Goal: Task Accomplishment & Management: Use online tool/utility

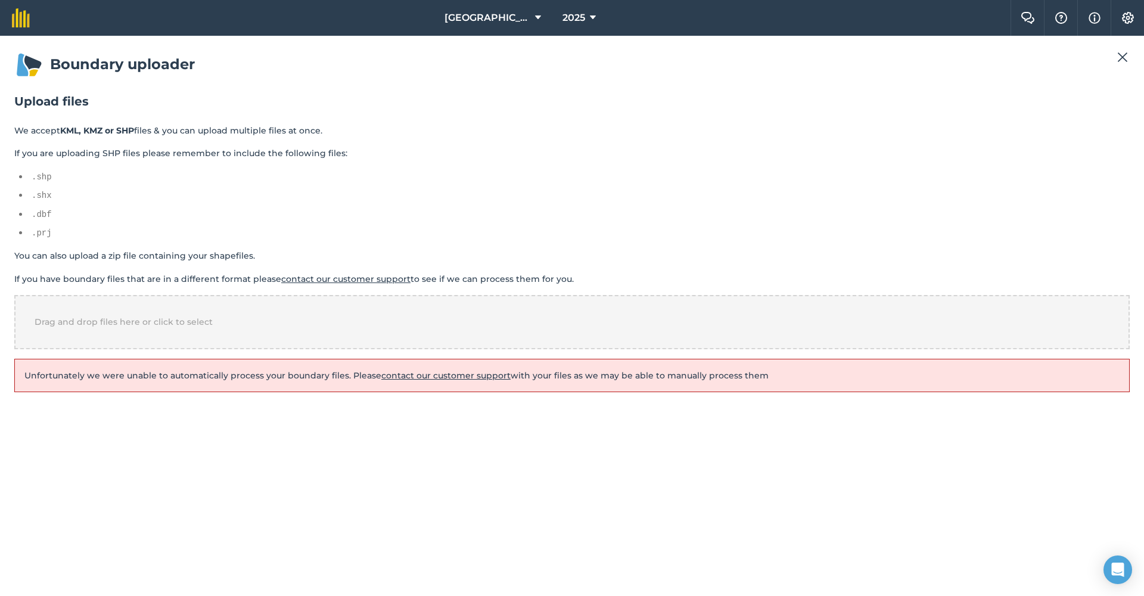
click at [281, 325] on div "Drag and drop files here or click to select" at bounding box center [571, 322] width 1115 height 54
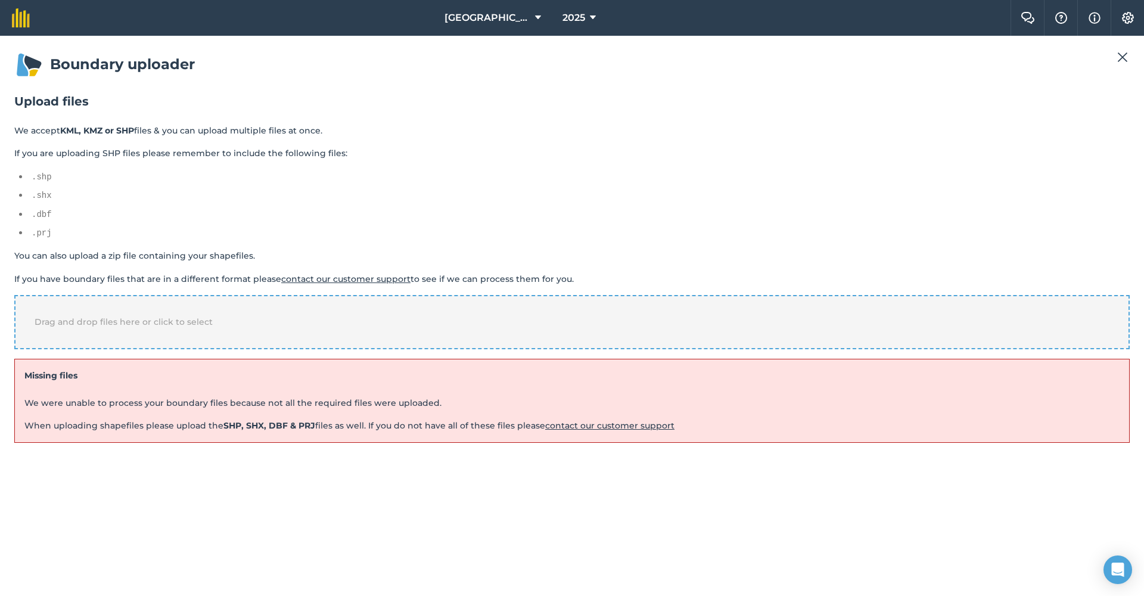
click at [437, 335] on div "Drag and drop files here or click to select" at bounding box center [571, 322] width 1115 height 54
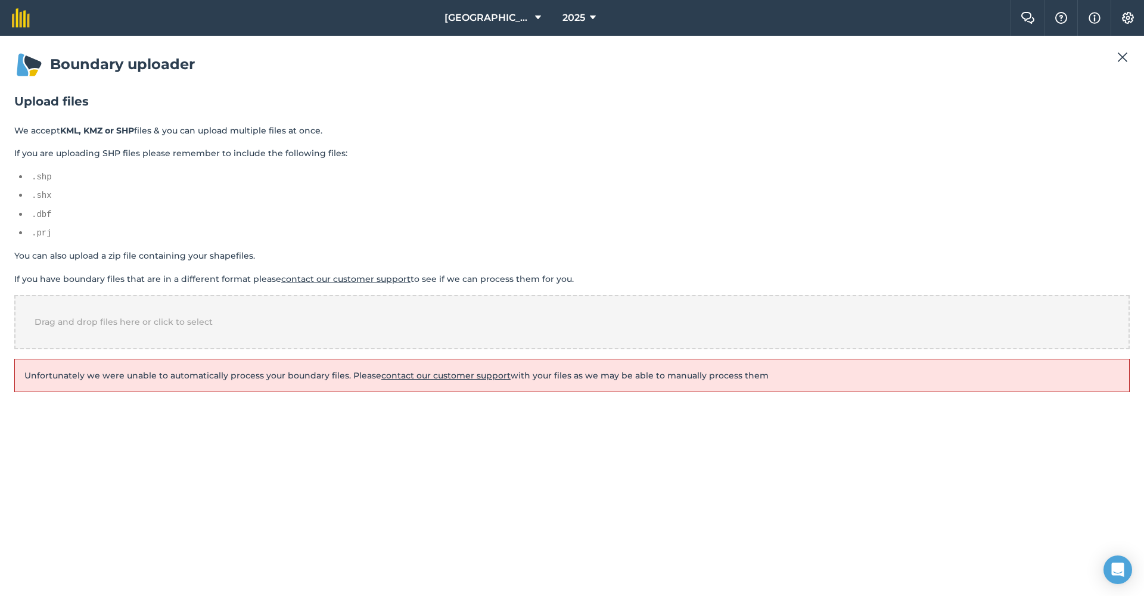
click at [456, 372] on link "contact our customer support" at bounding box center [445, 375] width 129 height 11
click at [479, 14] on span "[GEOGRAPHIC_DATA]" at bounding box center [487, 18] width 86 height 14
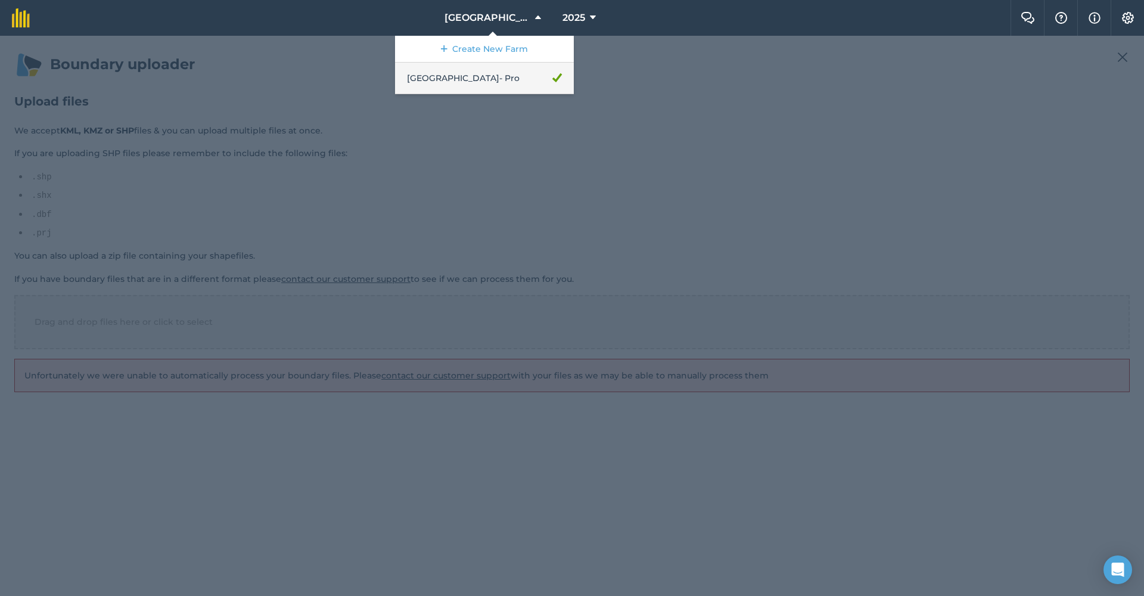
click at [455, 81] on link "[GEOGRAPHIC_DATA] - Pro" at bounding box center [484, 79] width 179 height 32
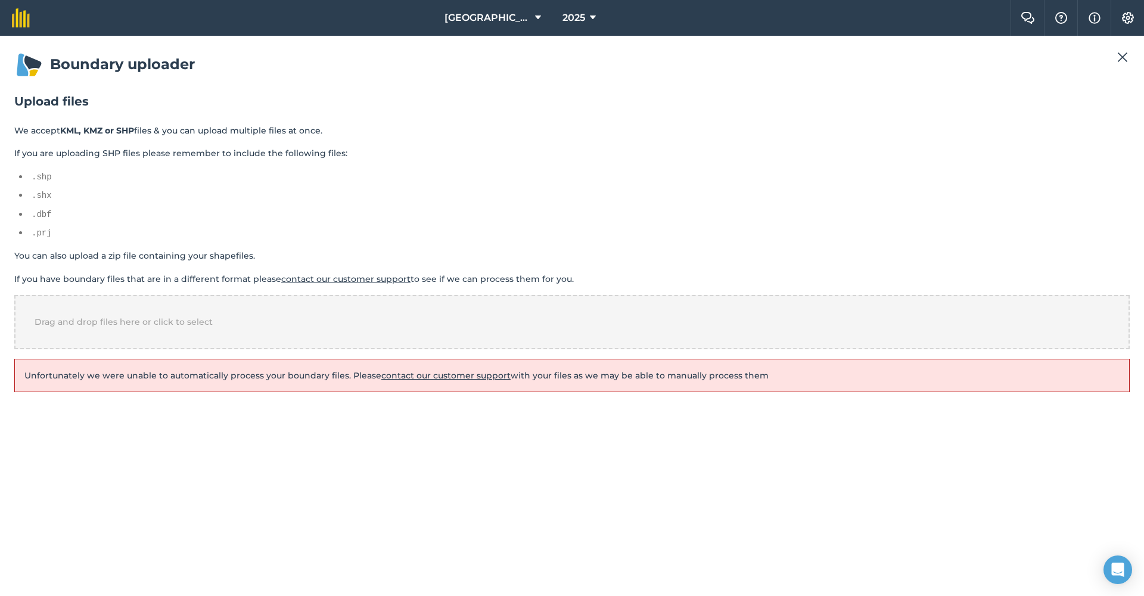
click at [20, 15] on img at bounding box center [21, 17] width 18 height 19
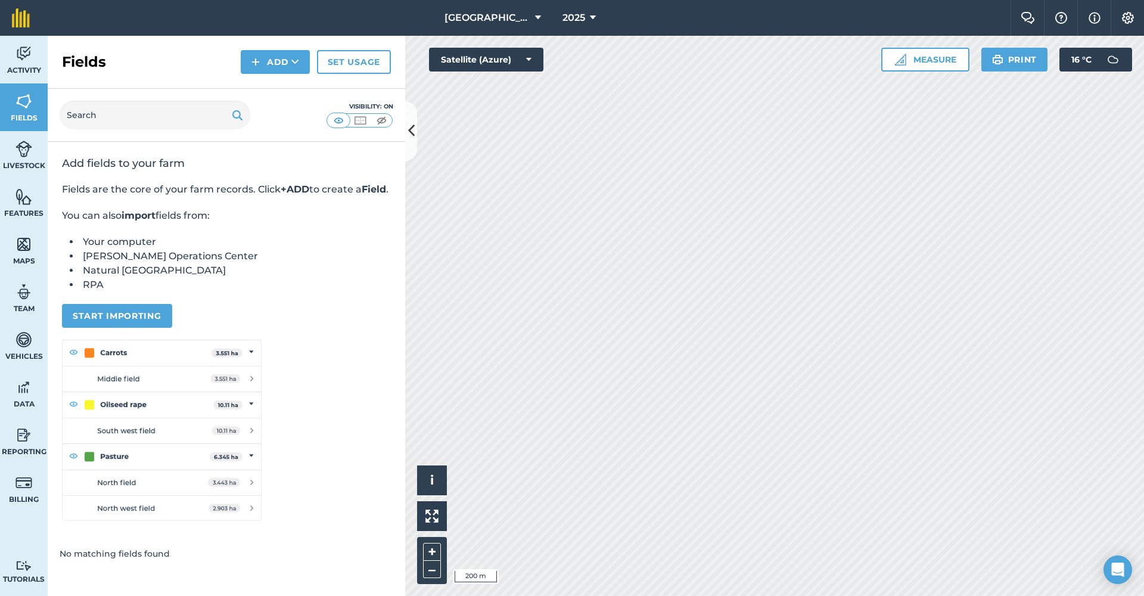
click at [910, 60] on button "Measure" at bounding box center [925, 60] width 88 height 24
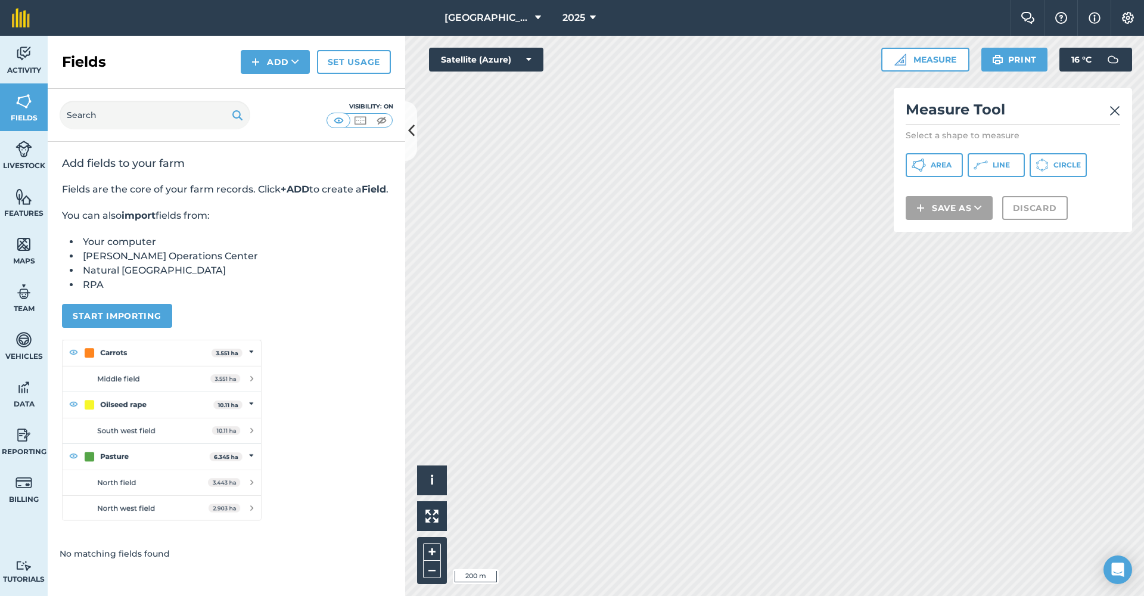
click at [1112, 105] on img at bounding box center [1114, 111] width 11 height 14
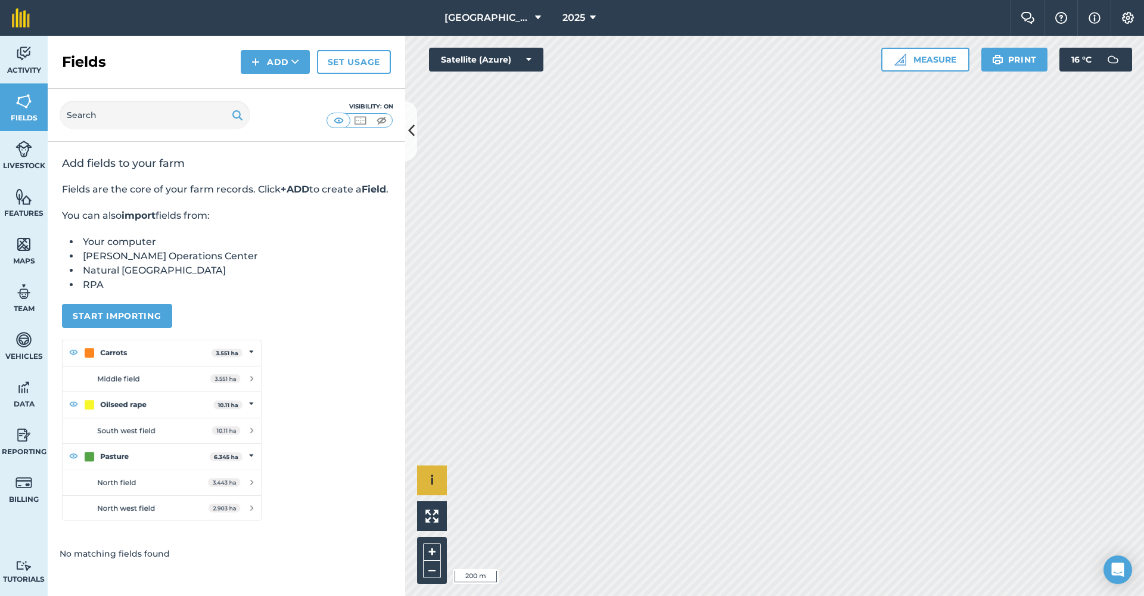
click at [430, 476] on span "i" at bounding box center [432, 479] width 4 height 15
click at [432, 480] on span "›" at bounding box center [432, 480] width 4 height 15
click at [354, 116] on img at bounding box center [360, 120] width 15 height 12
click at [379, 117] on img at bounding box center [381, 120] width 15 height 12
click at [340, 117] on img at bounding box center [338, 120] width 15 height 12
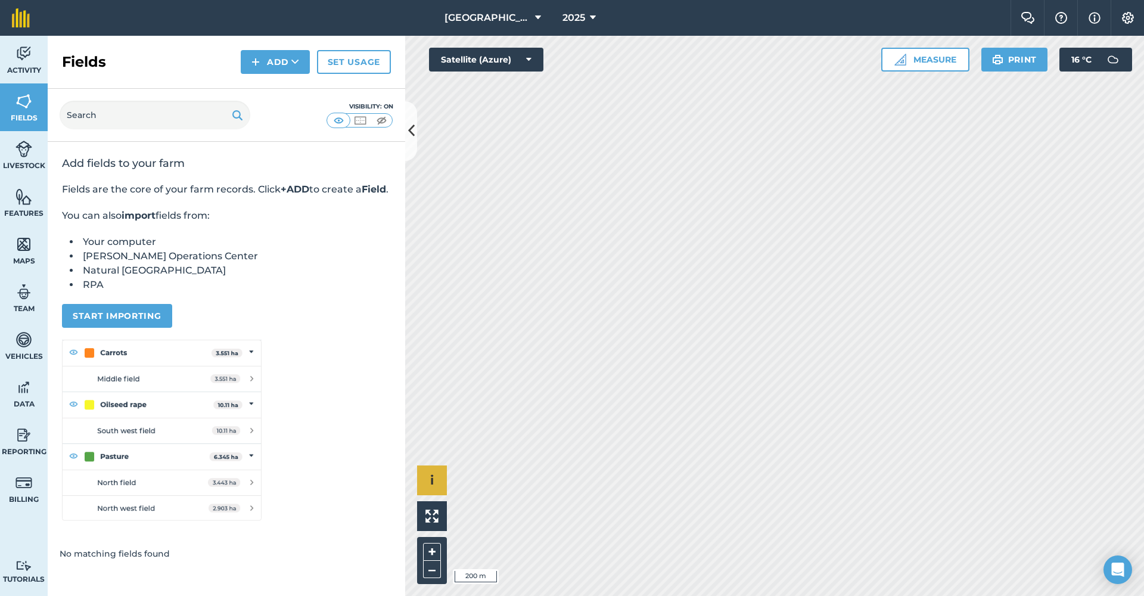
click at [340, 117] on img at bounding box center [338, 120] width 15 height 12
click at [295, 66] on icon at bounding box center [295, 62] width 8 height 12
click at [286, 92] on link "Draw" at bounding box center [275, 89] width 66 height 26
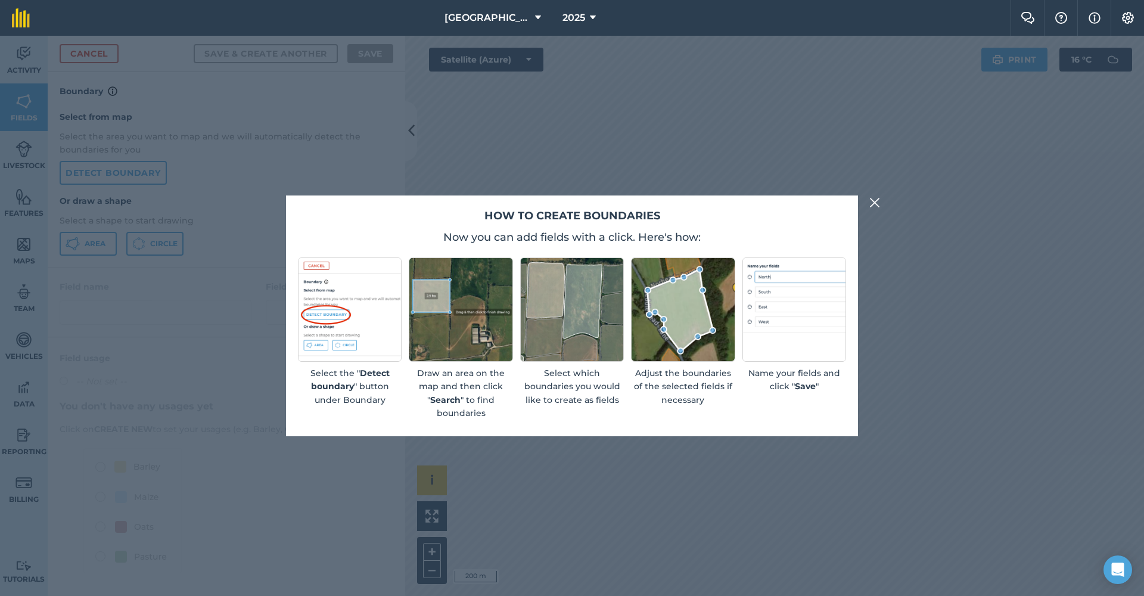
click at [874, 200] on img at bounding box center [874, 202] width 11 height 14
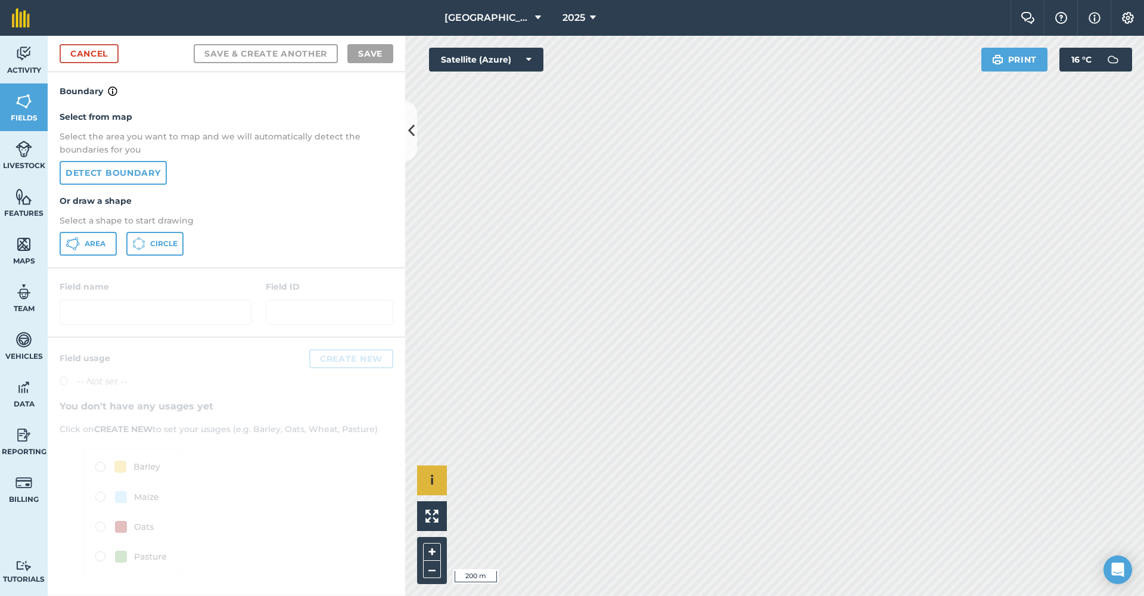
click at [140, 169] on link "Detect boundary" at bounding box center [113, 173] width 107 height 24
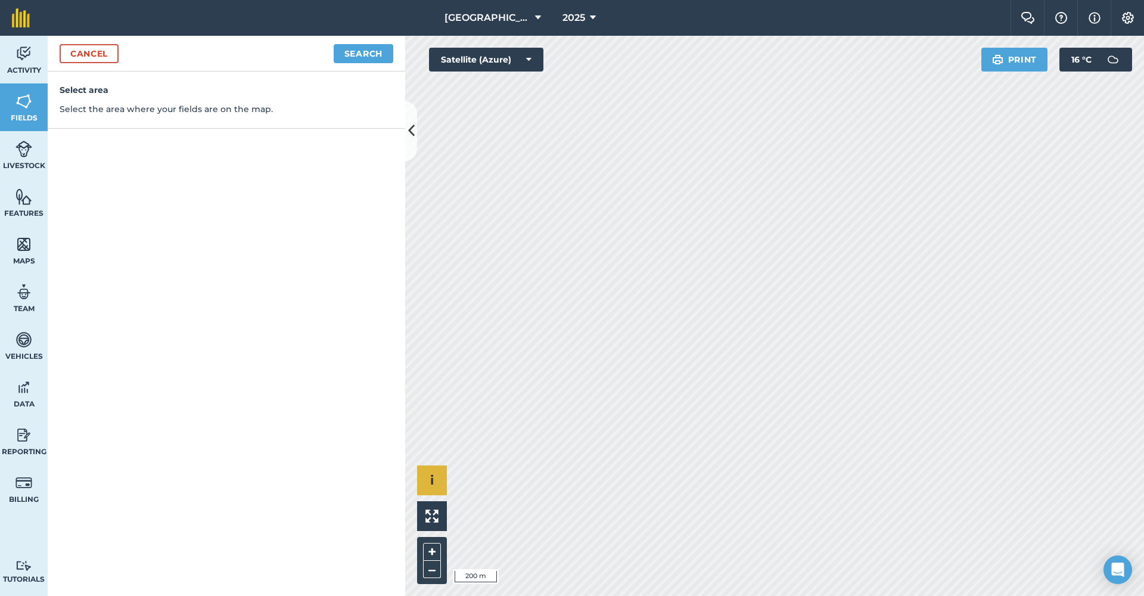
click at [353, 56] on button "Search" at bounding box center [364, 53] width 60 height 19
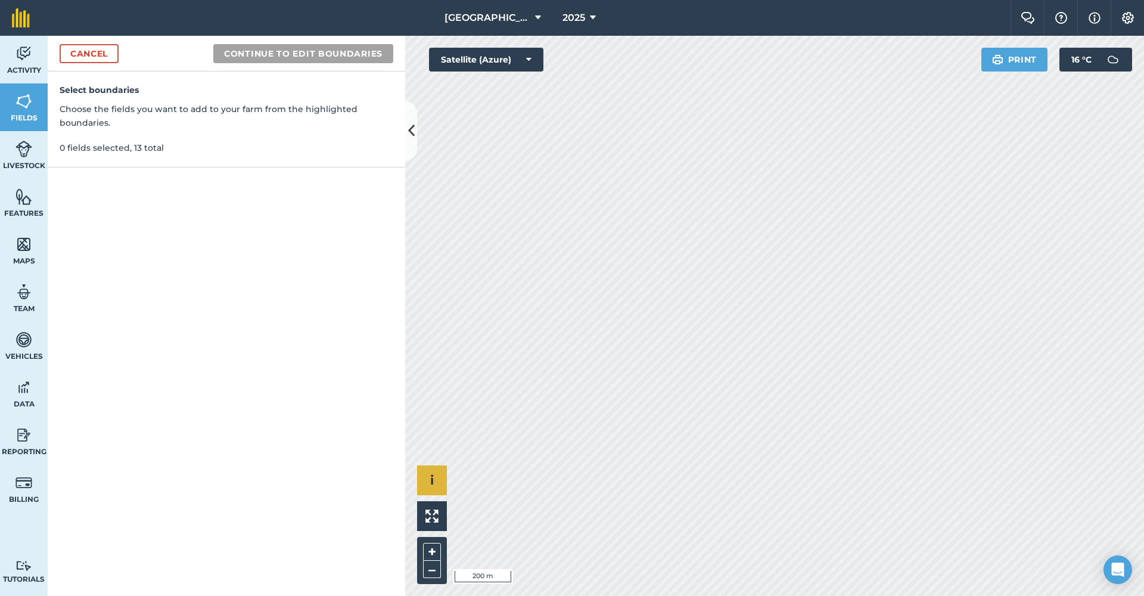
click at [107, 51] on link "Cancel" at bounding box center [89, 53] width 59 height 19
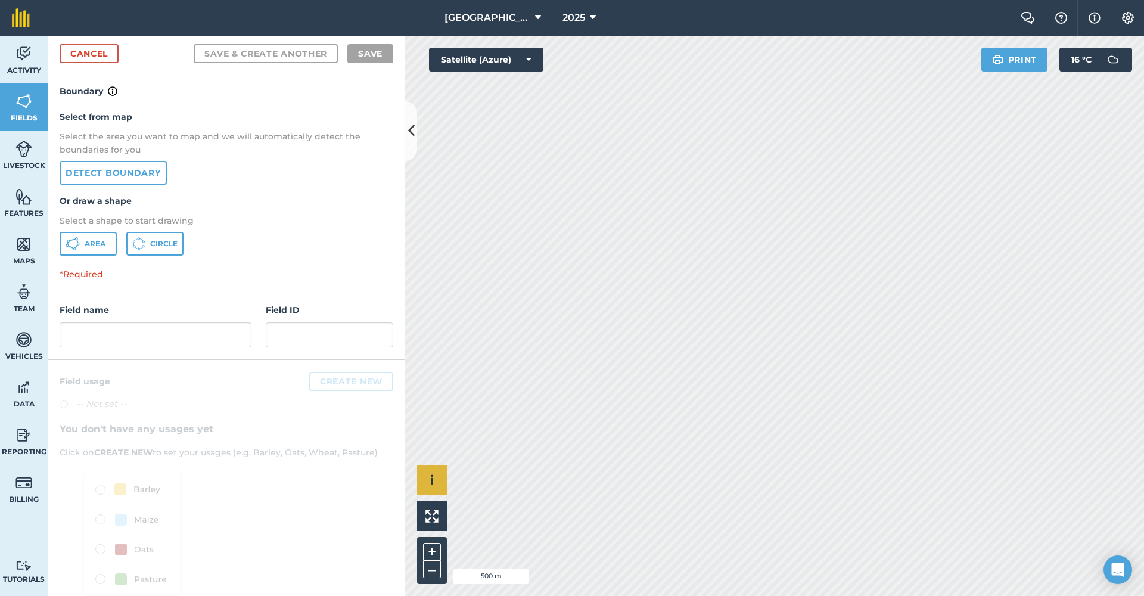
click at [80, 54] on link "Cancel" at bounding box center [89, 53] width 59 height 19
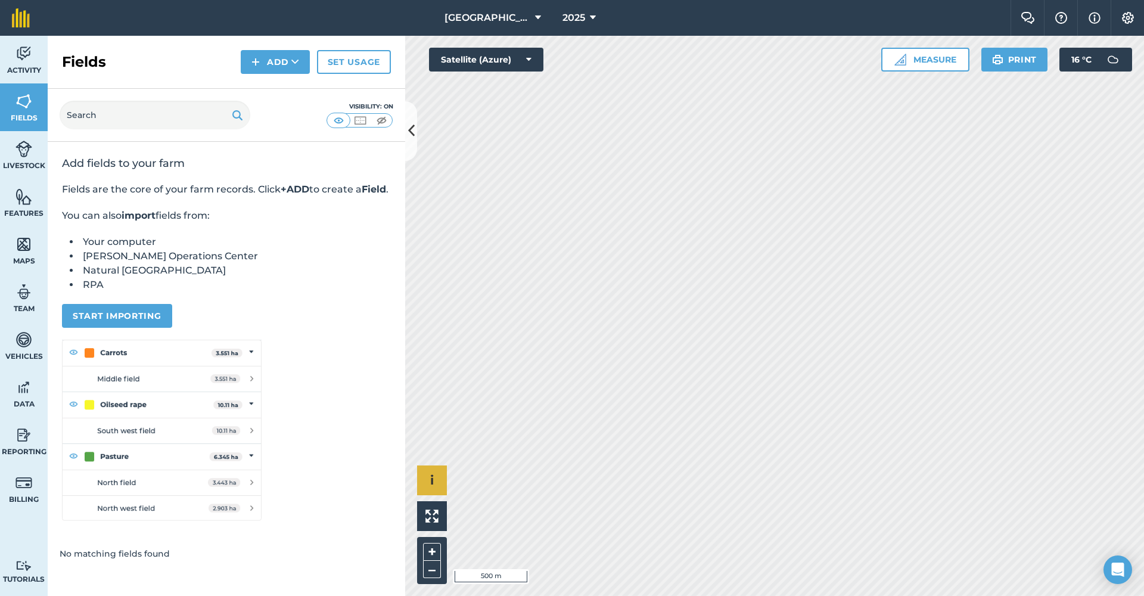
click at [295, 61] on icon at bounding box center [295, 62] width 8 height 12
click at [23, 245] on img at bounding box center [23, 244] width 17 height 18
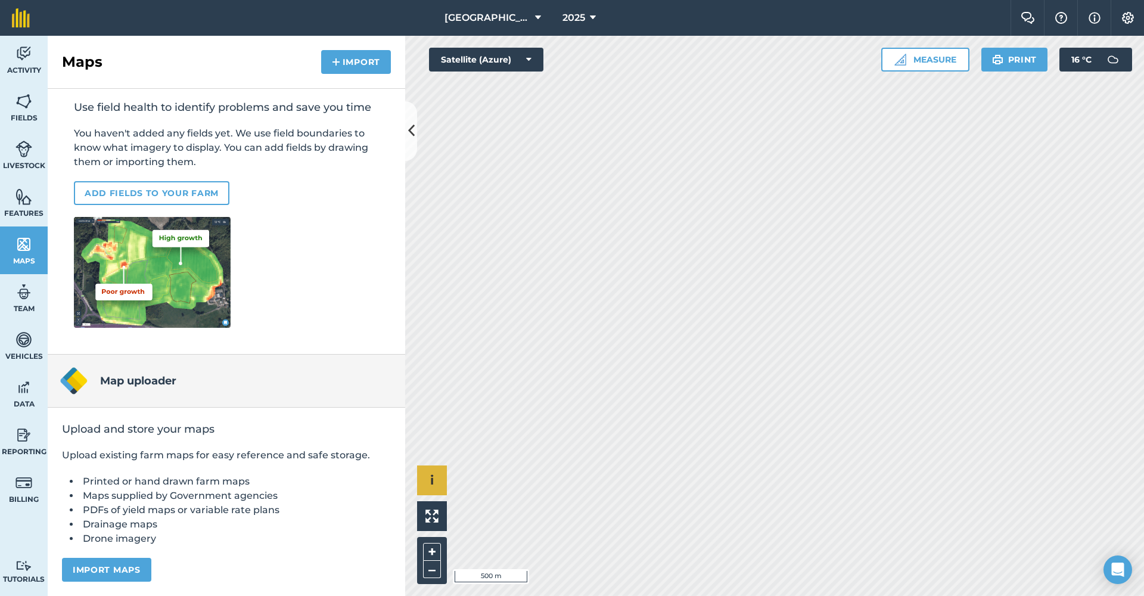
scroll to position [68, 0]
click at [20, 347] on img at bounding box center [23, 340] width 17 height 18
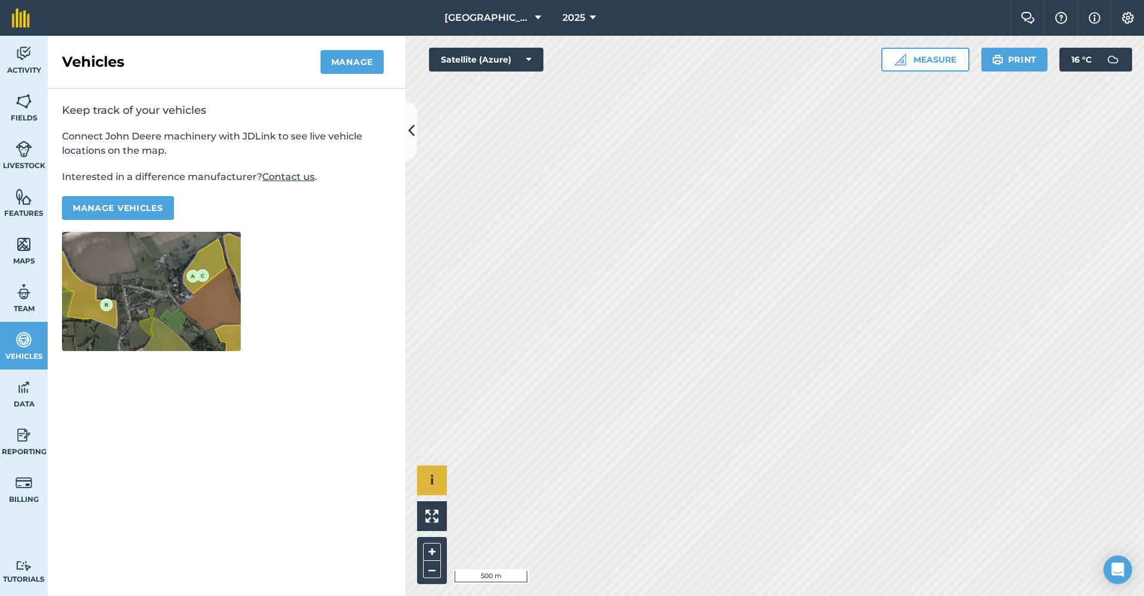
click at [34, 395] on link "Data" at bounding box center [24, 393] width 48 height 48
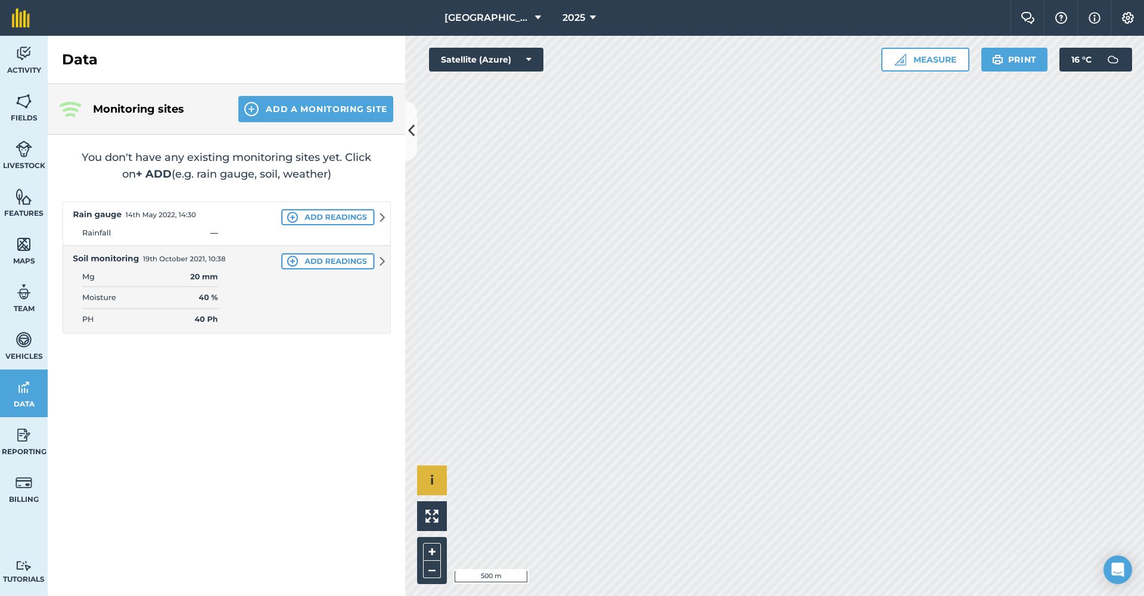
click at [279, 105] on button "Add a Monitoring Site" at bounding box center [315, 109] width 155 height 26
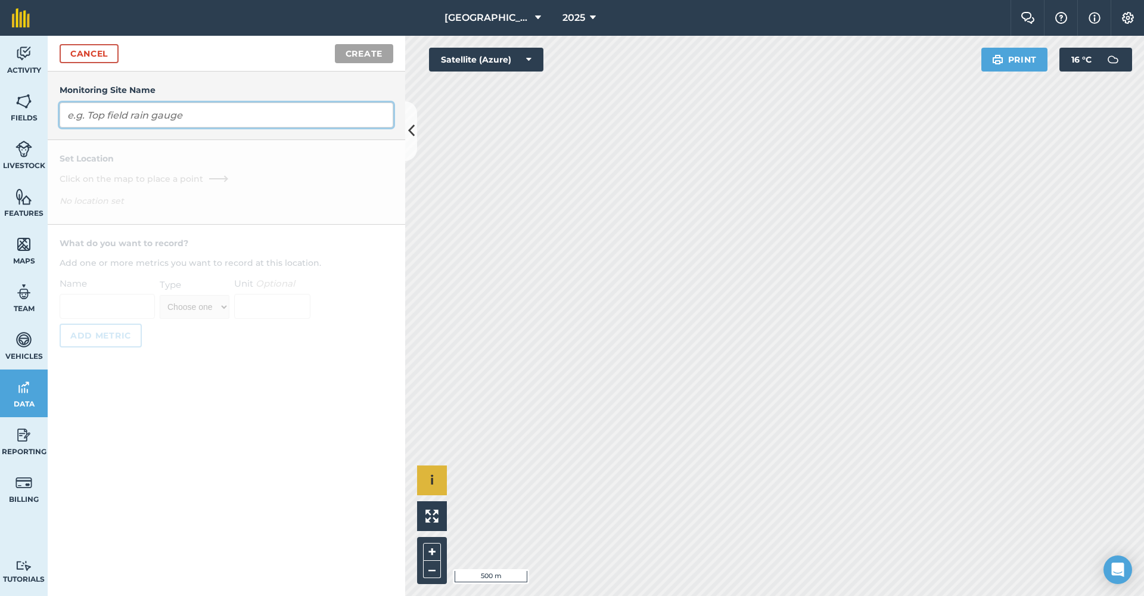
click at [182, 120] on input "text" at bounding box center [227, 114] width 334 height 25
click at [98, 47] on link "Cancel" at bounding box center [89, 53] width 59 height 19
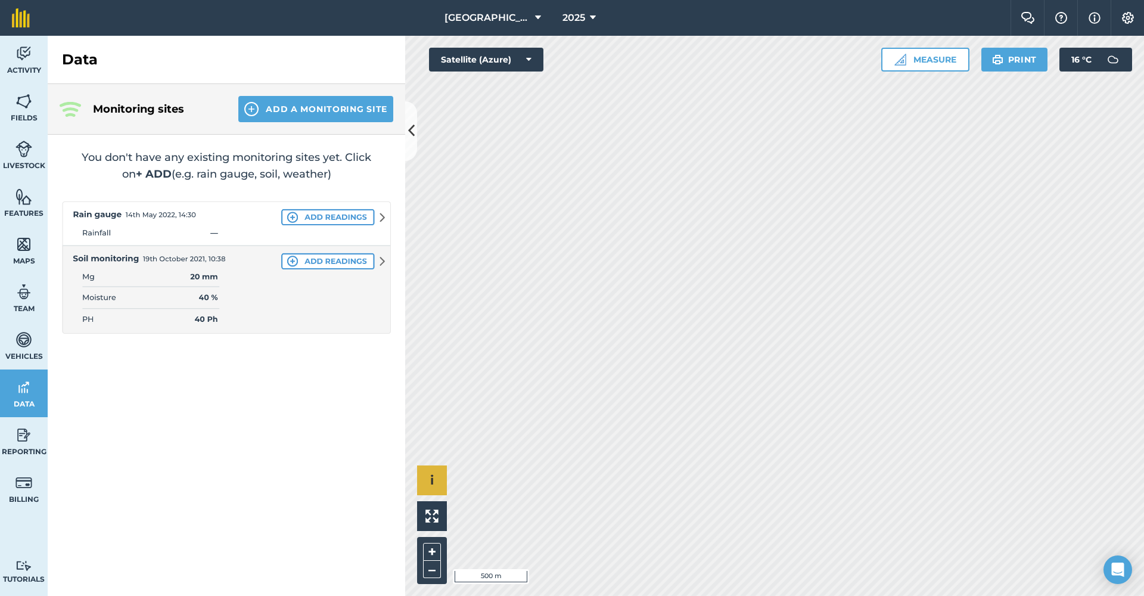
click at [25, 485] on img at bounding box center [23, 482] width 17 height 18
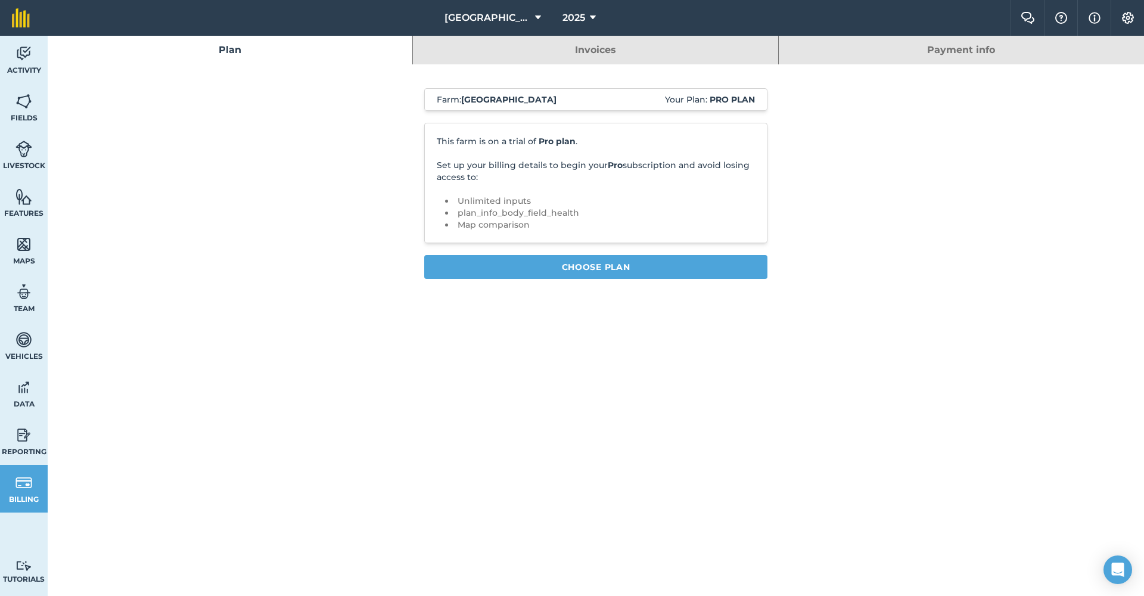
click at [19, 102] on img at bounding box center [23, 101] width 17 height 18
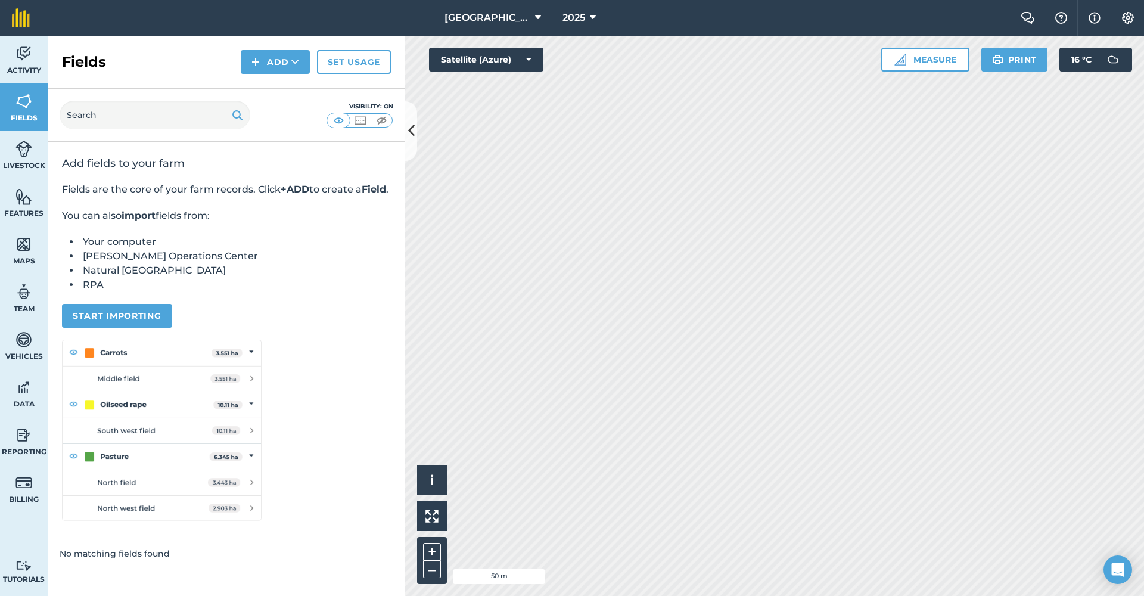
click at [20, 201] on img at bounding box center [23, 197] width 17 height 18
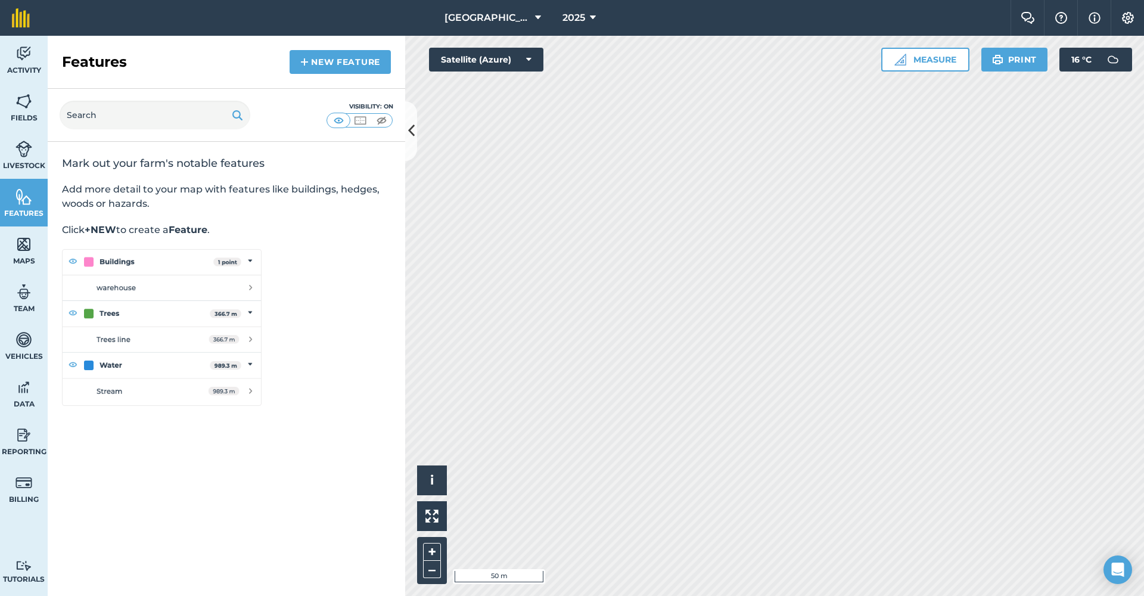
click at [313, 67] on link "New feature" at bounding box center [339, 62] width 101 height 24
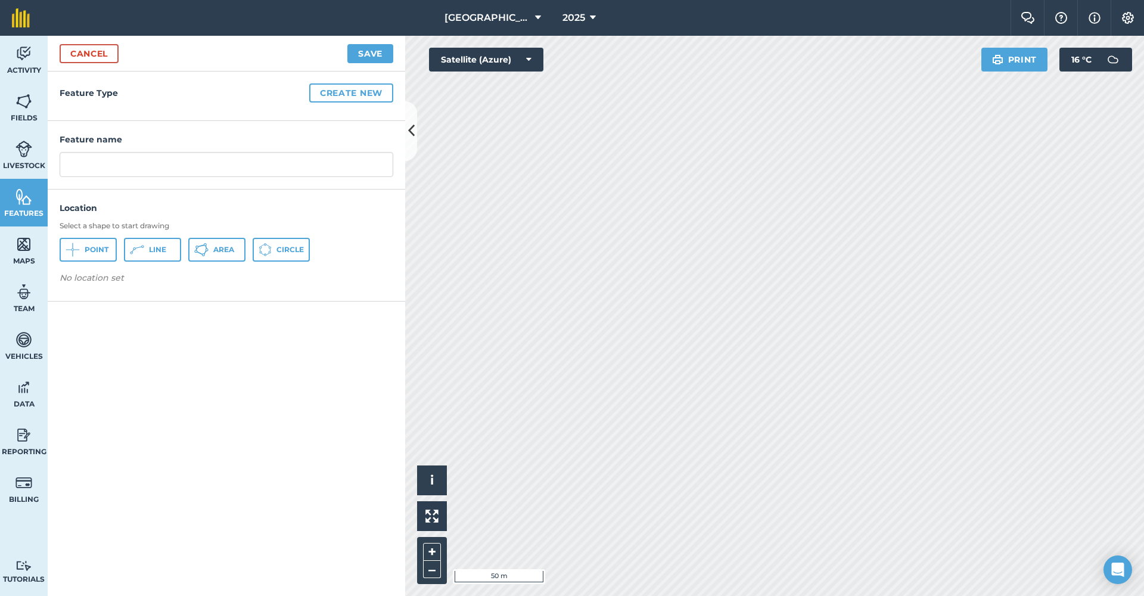
click at [216, 245] on span "Area" at bounding box center [223, 250] width 21 height 10
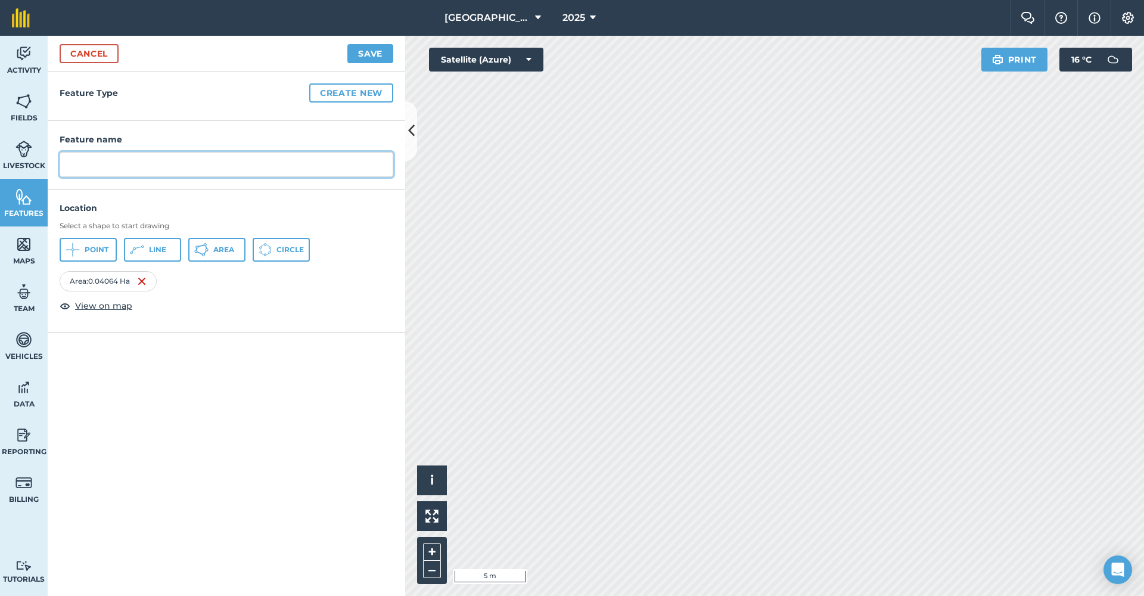
click at [288, 161] on input "text" at bounding box center [227, 164] width 334 height 25
type input "Top Shed"
click at [345, 91] on button "Create new" at bounding box center [351, 92] width 84 height 19
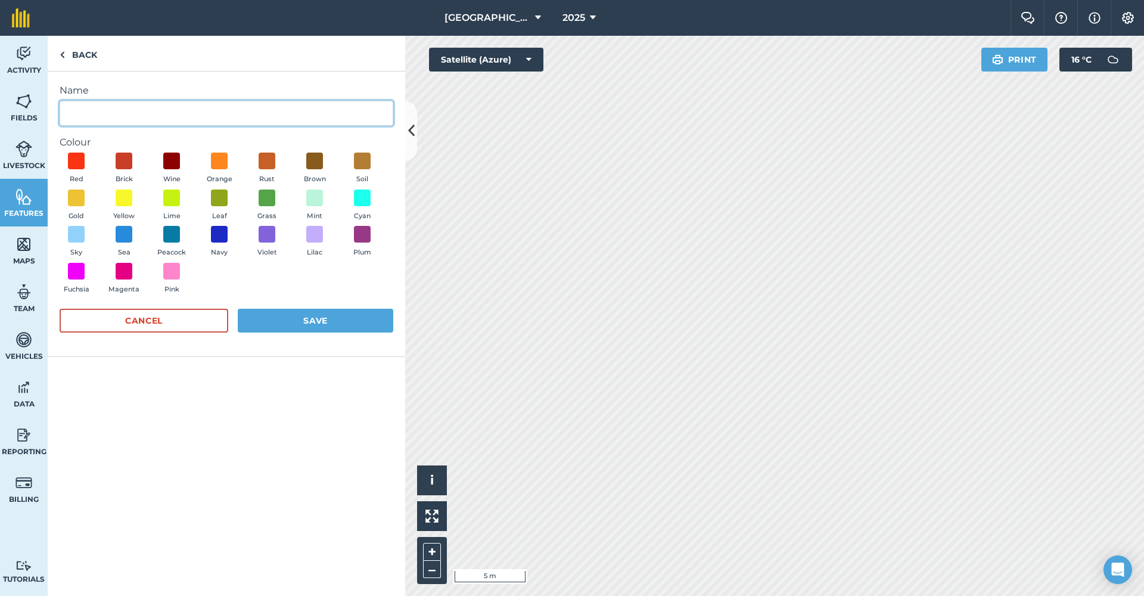
click at [170, 118] on input "Name" at bounding box center [227, 113] width 334 height 25
type input "Building"
click at [167, 232] on span at bounding box center [172, 234] width 18 height 18
click at [278, 316] on button "Save" at bounding box center [315, 321] width 155 height 24
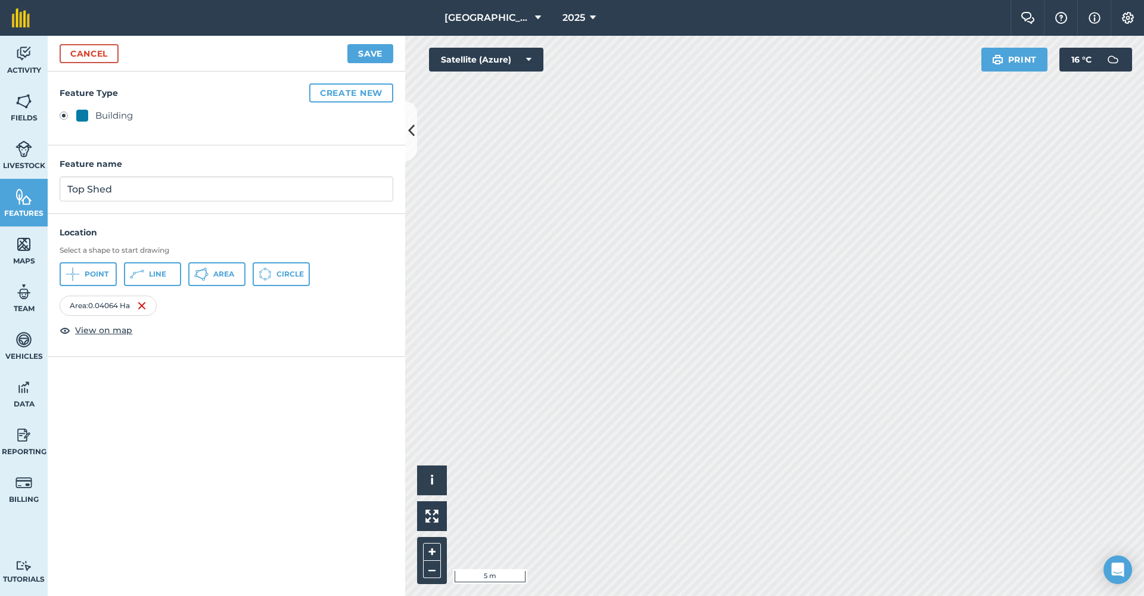
click at [369, 50] on button "Save" at bounding box center [370, 53] width 46 height 19
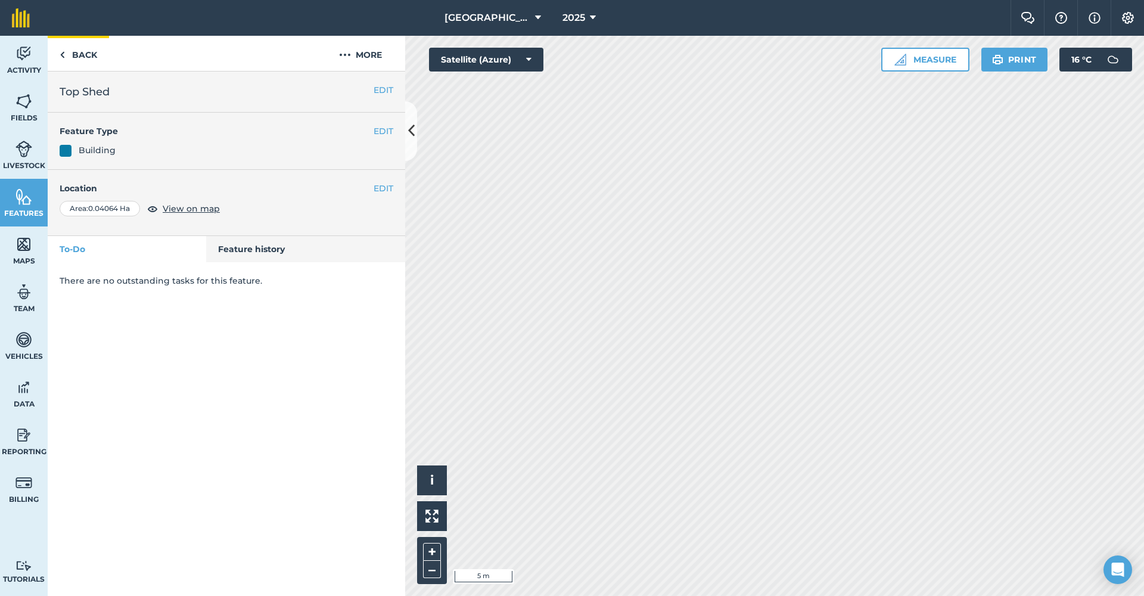
click at [80, 59] on link "Back" at bounding box center [78, 53] width 61 height 35
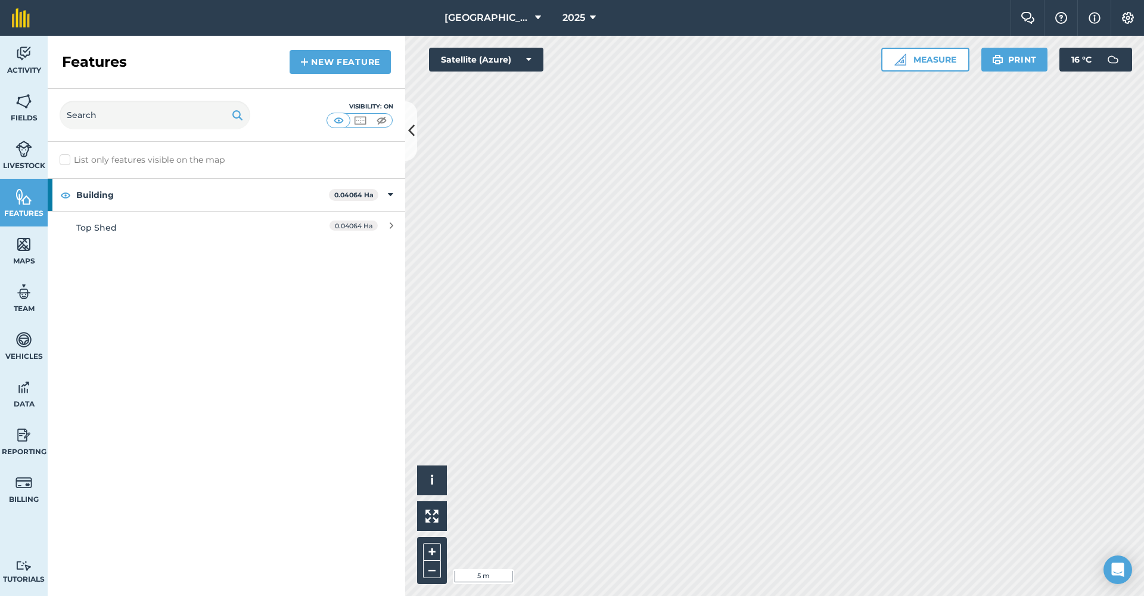
click at [320, 65] on link "New feature" at bounding box center [339, 62] width 101 height 24
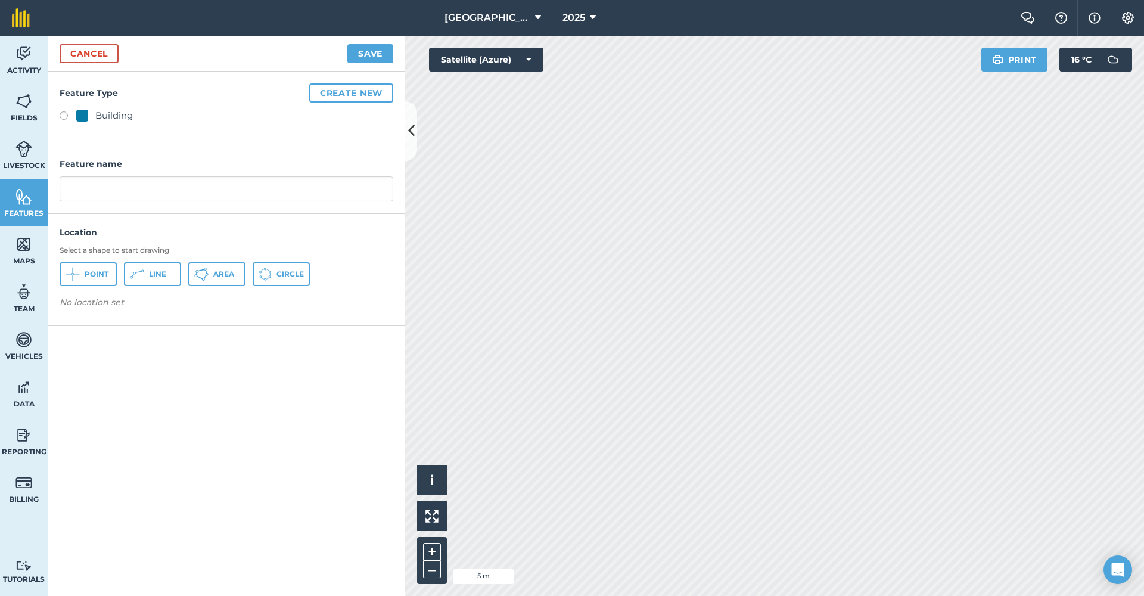
click at [62, 116] on label at bounding box center [68, 117] width 17 height 12
radio input "true"
click at [209, 275] on button "Area" at bounding box center [216, 274] width 57 height 24
drag, startPoint x: 121, startPoint y: 189, endPoint x: 58, endPoint y: 188, distance: 63.2
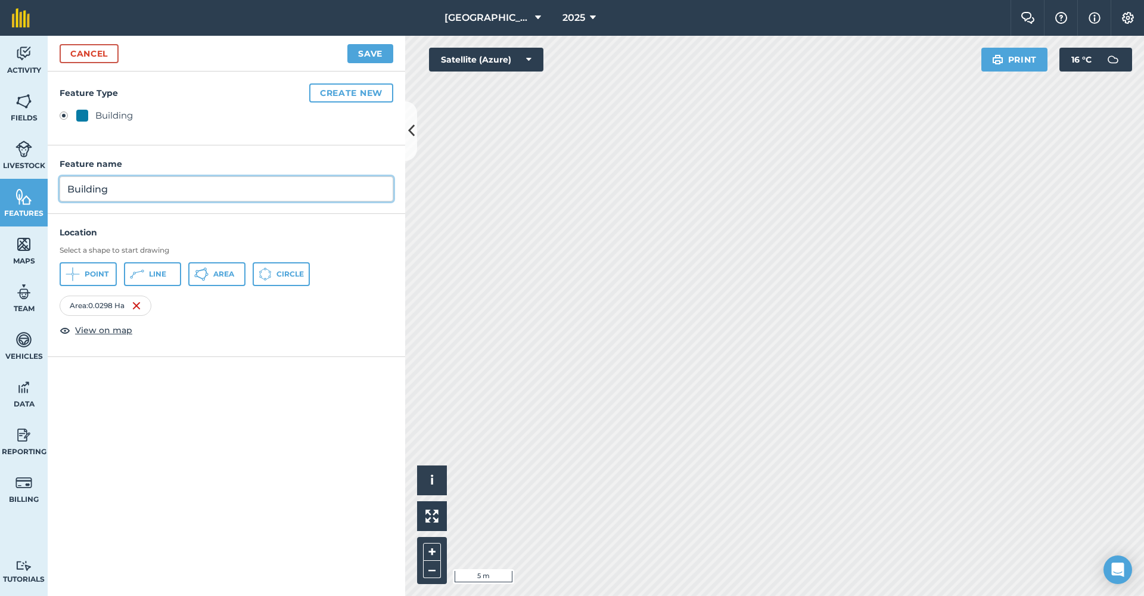
click at [58, 188] on div "Feature name Building" at bounding box center [226, 179] width 357 height 68
type input "Straw Shed"
click at [369, 52] on button "Save" at bounding box center [370, 53] width 46 height 19
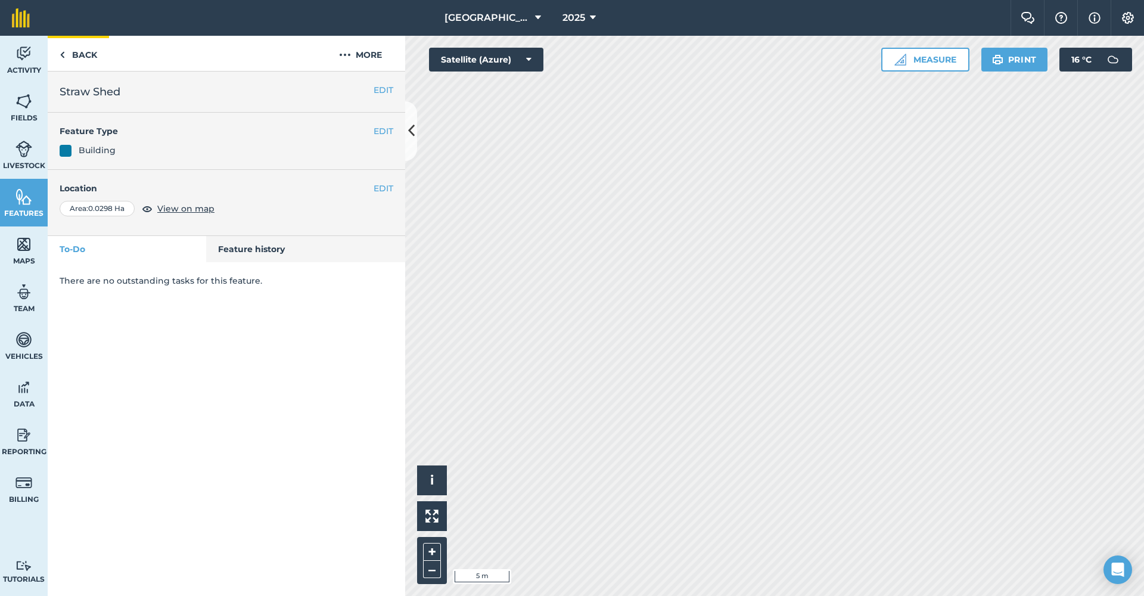
click at [77, 56] on link "Back" at bounding box center [78, 53] width 61 height 35
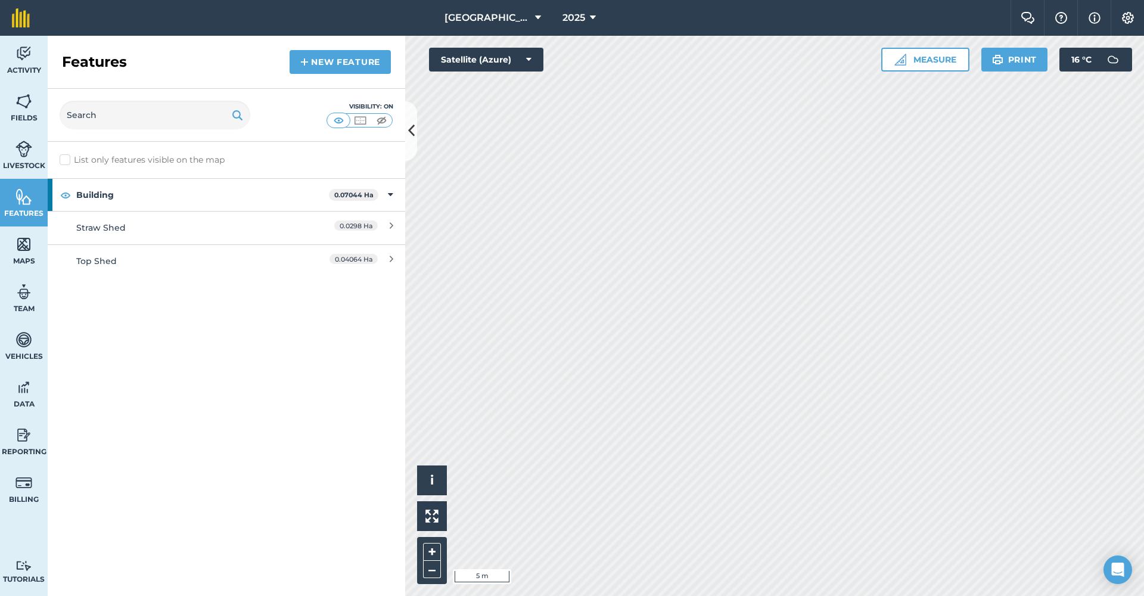
click at [313, 61] on link "New feature" at bounding box center [339, 62] width 101 height 24
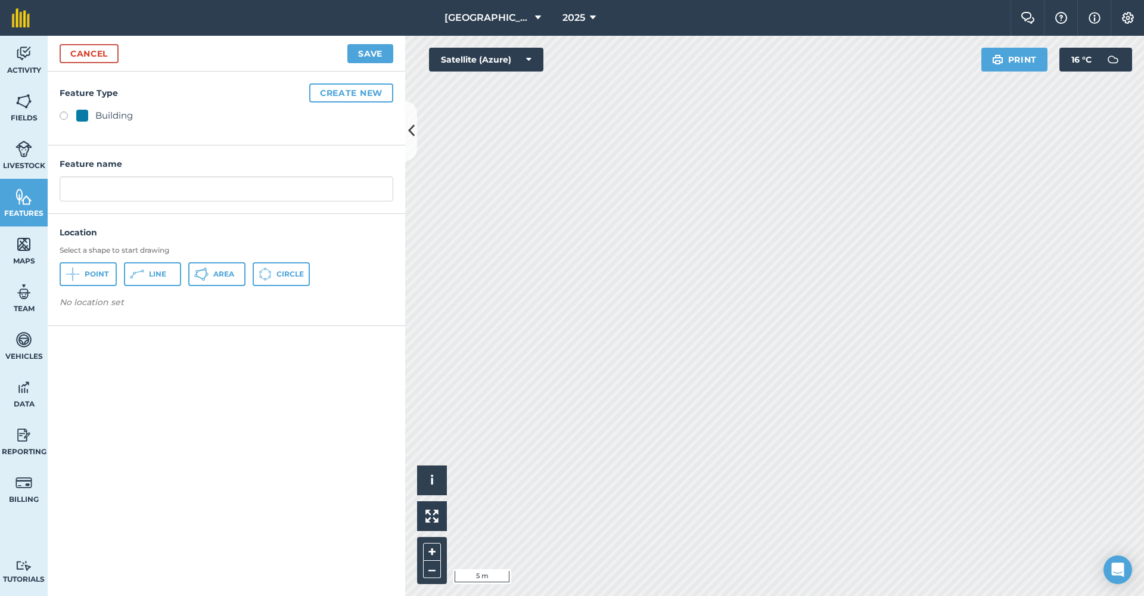
click at [63, 114] on label at bounding box center [68, 117] width 17 height 12
radio input "true"
drag, startPoint x: 119, startPoint y: 188, endPoint x: 51, endPoint y: 192, distance: 68.0
click at [51, 192] on div "Feature name Building" at bounding box center [226, 179] width 357 height 68
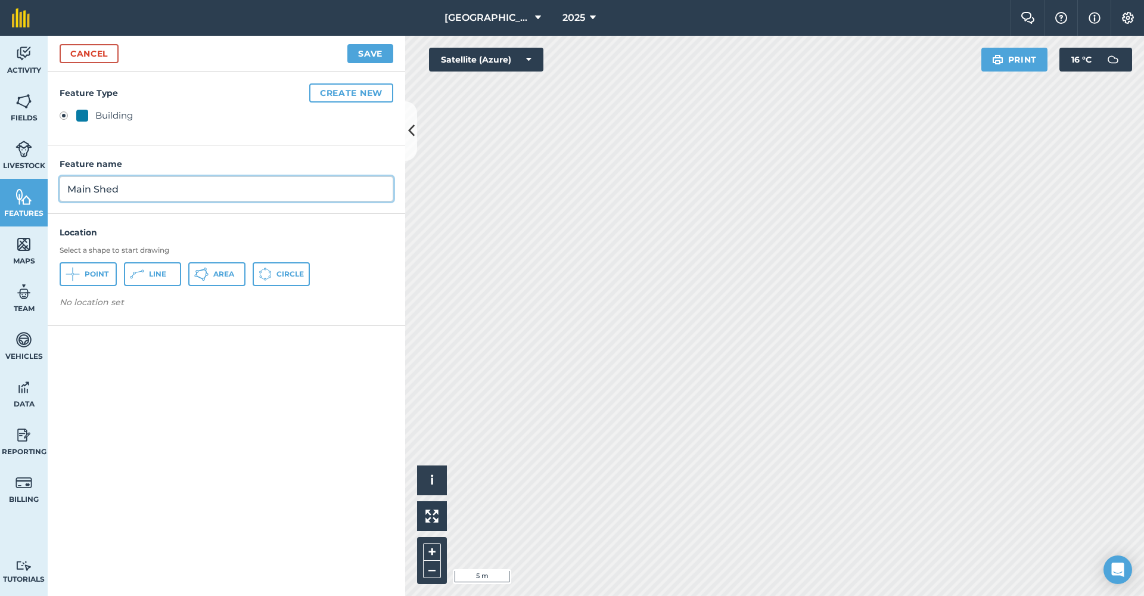
type input "Main Shed"
click at [210, 269] on button "Area" at bounding box center [216, 274] width 57 height 24
click at [382, 52] on button "Save" at bounding box center [370, 53] width 46 height 19
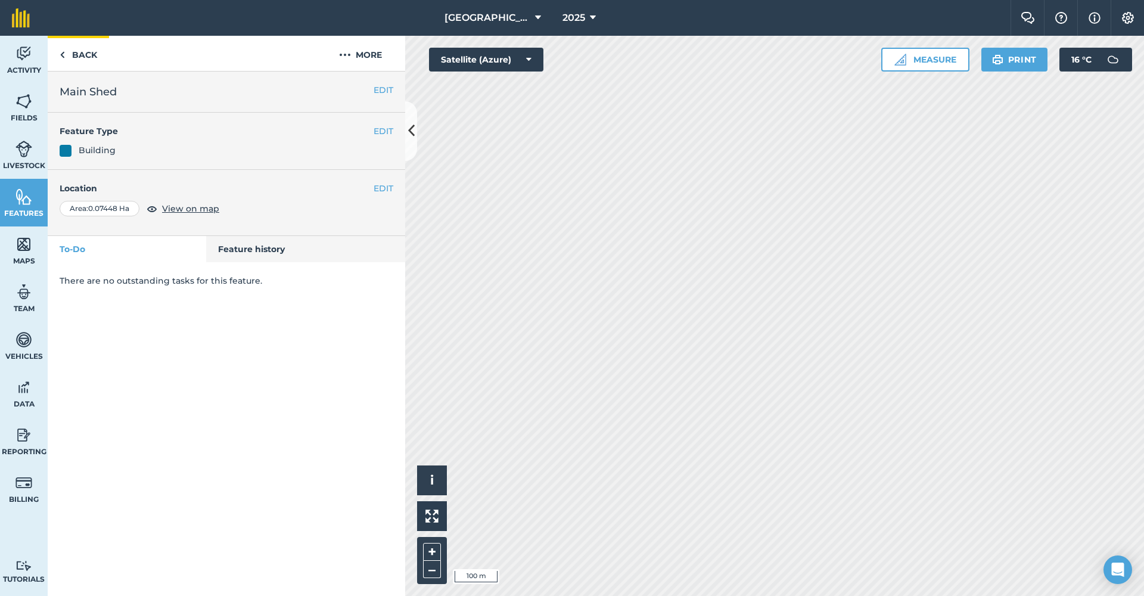
click at [89, 55] on link "Back" at bounding box center [78, 53] width 61 height 35
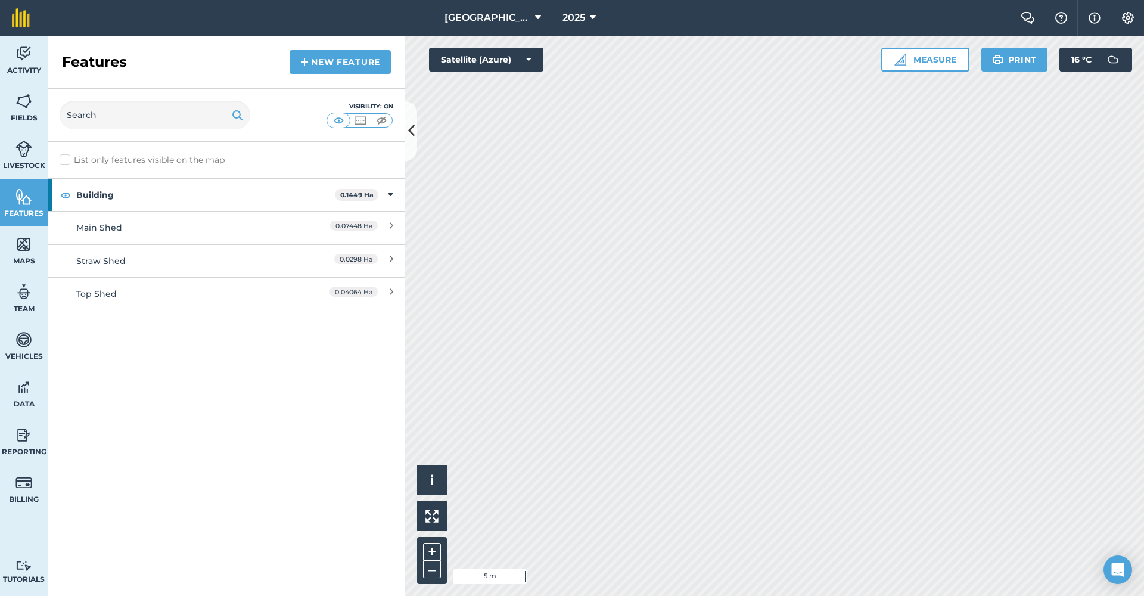
click at [309, 64] on link "New feature" at bounding box center [339, 62] width 101 height 24
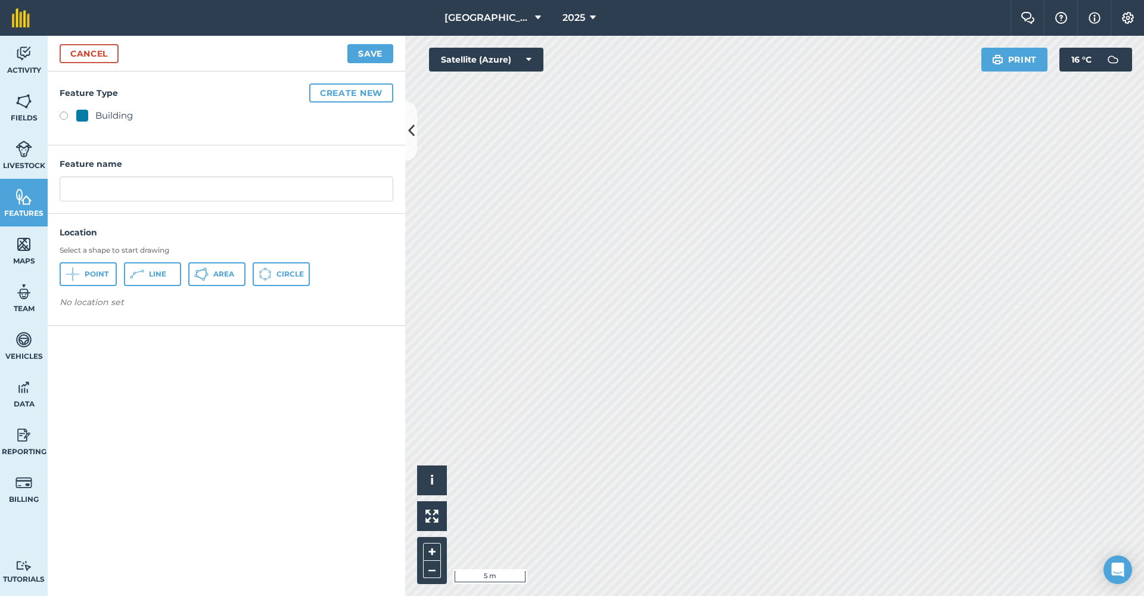
drag, startPoint x: 216, startPoint y: 268, endPoint x: 249, endPoint y: 257, distance: 35.0
click at [216, 268] on button "Area" at bounding box center [216, 274] width 57 height 24
click at [165, 184] on input "text" at bounding box center [227, 188] width 334 height 25
type input "Lambing Hut"
click at [61, 113] on label at bounding box center [68, 117] width 17 height 12
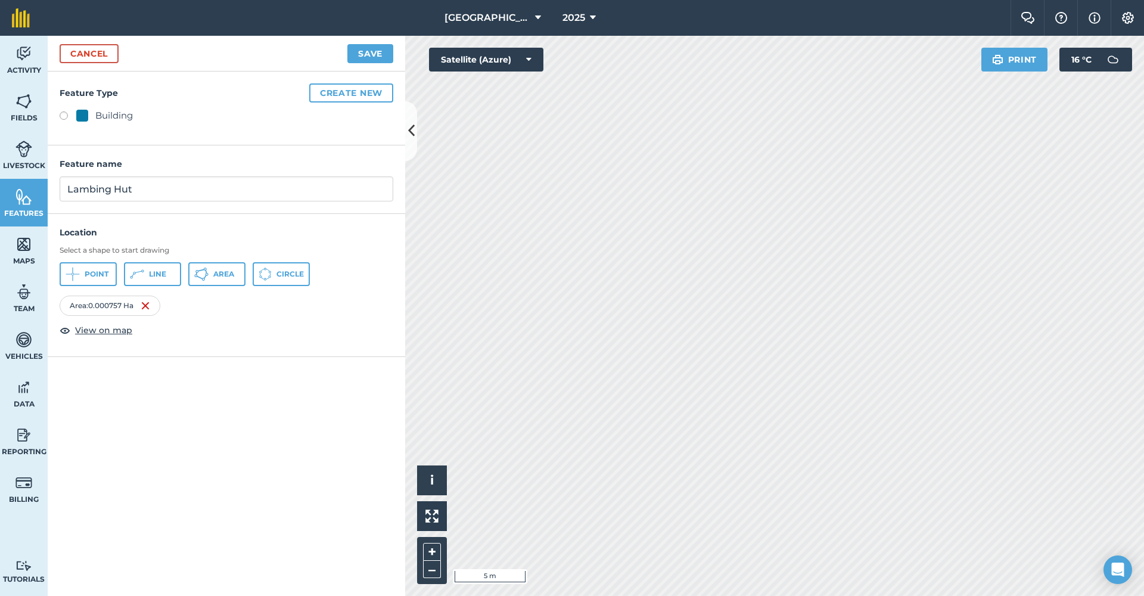
radio input "true"
click at [369, 57] on button "Save" at bounding box center [370, 53] width 46 height 19
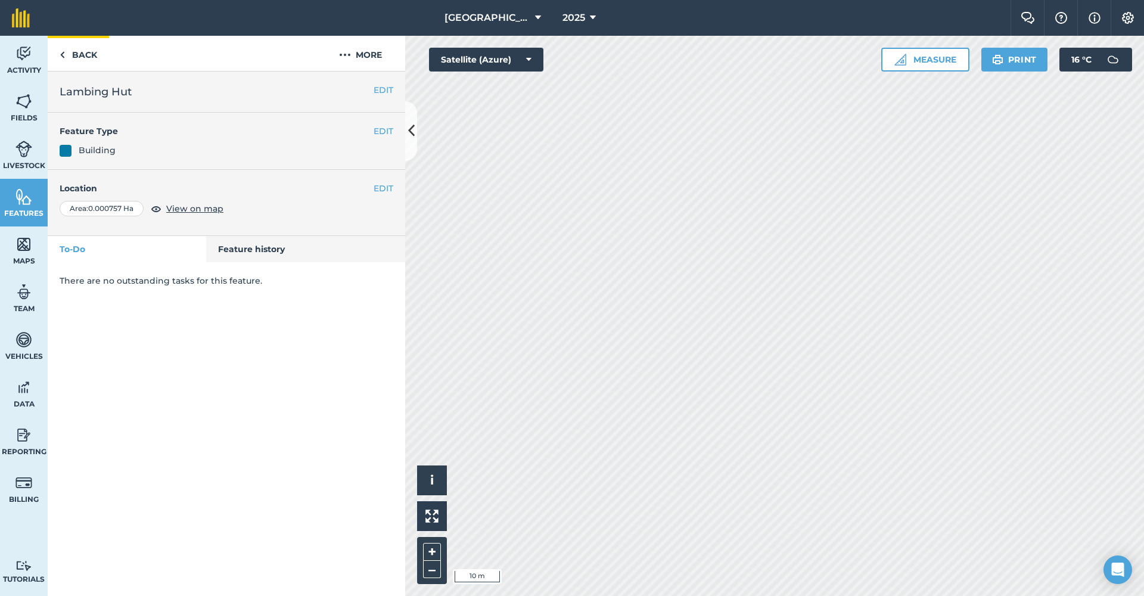
click at [80, 54] on link "Back" at bounding box center [78, 53] width 61 height 35
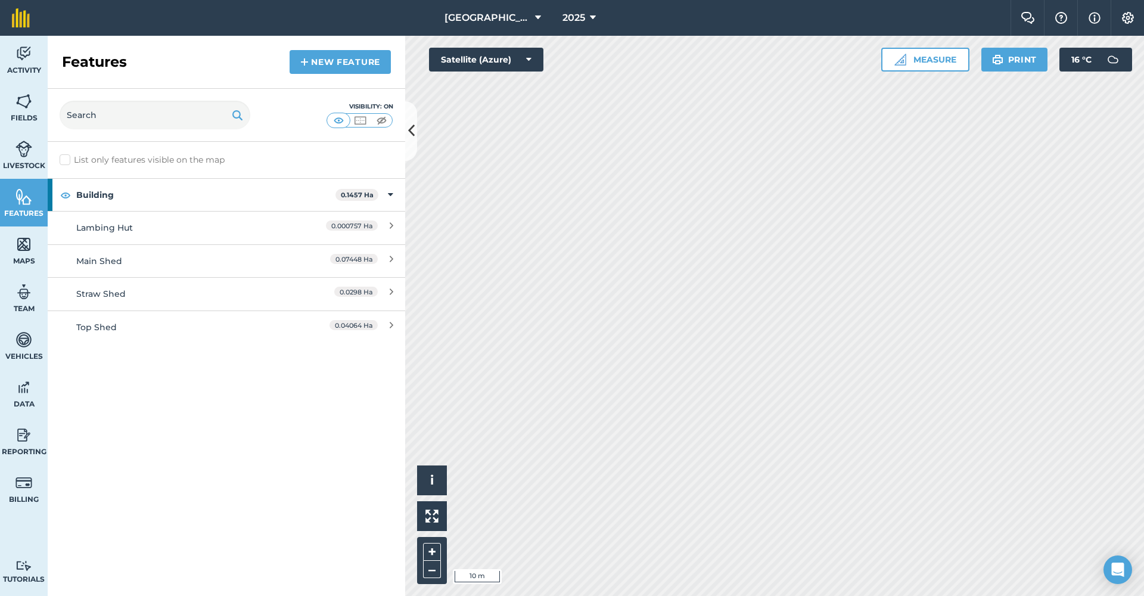
click at [323, 67] on link "New feature" at bounding box center [339, 62] width 101 height 24
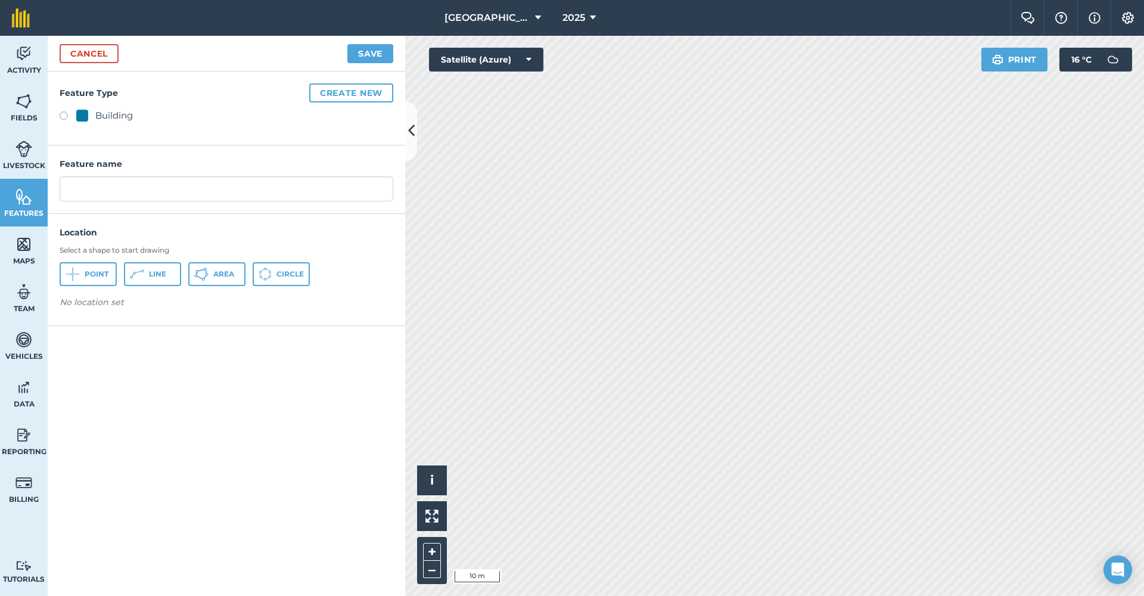
click at [64, 116] on label at bounding box center [68, 117] width 17 height 12
radio input "true"
drag, startPoint x: 75, startPoint y: 187, endPoint x: 61, endPoint y: 187, distance: 14.3
click at [61, 187] on input "Building" at bounding box center [227, 188] width 334 height 25
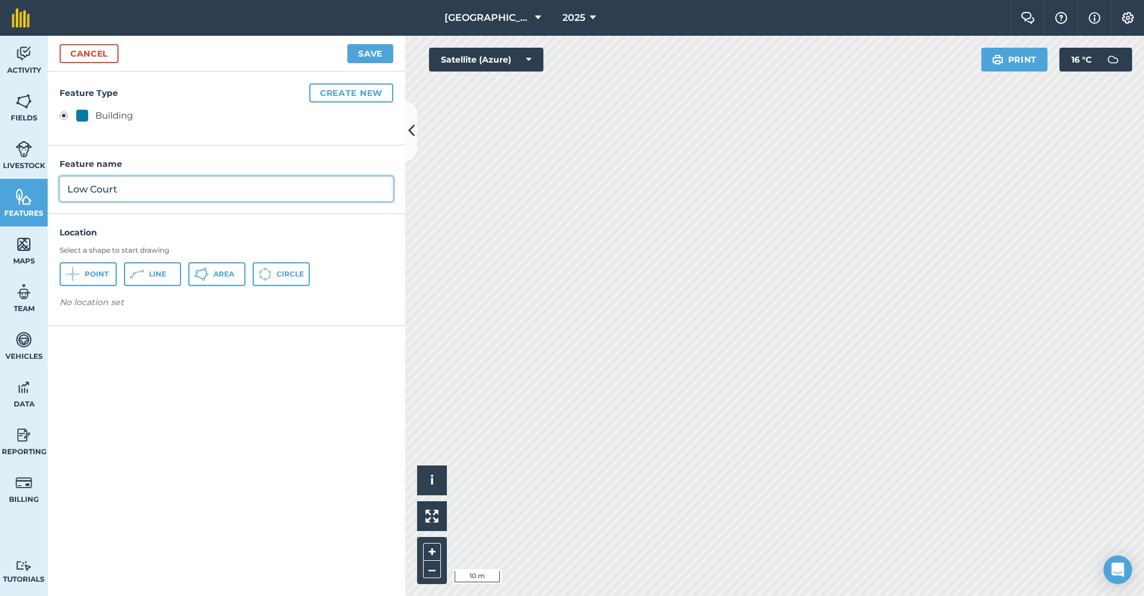
type input "Low Court"
click at [235, 273] on button "Area" at bounding box center [216, 274] width 57 height 24
click at [375, 54] on button "Save" at bounding box center [370, 53] width 46 height 19
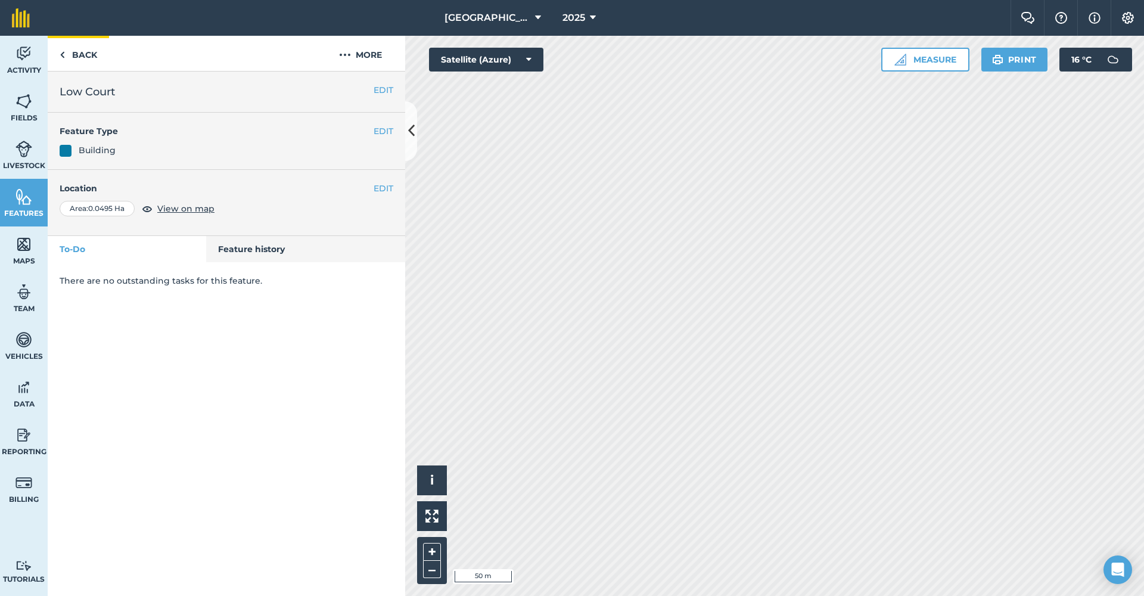
click at [85, 52] on link "Back" at bounding box center [78, 53] width 61 height 35
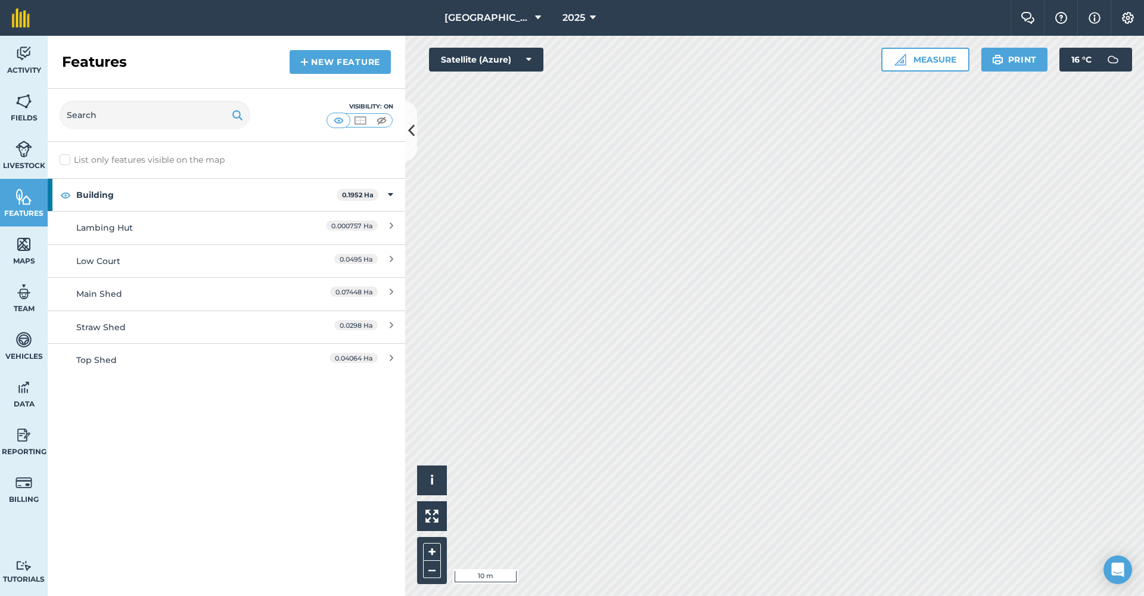
click at [307, 61] on img at bounding box center [304, 62] width 8 height 14
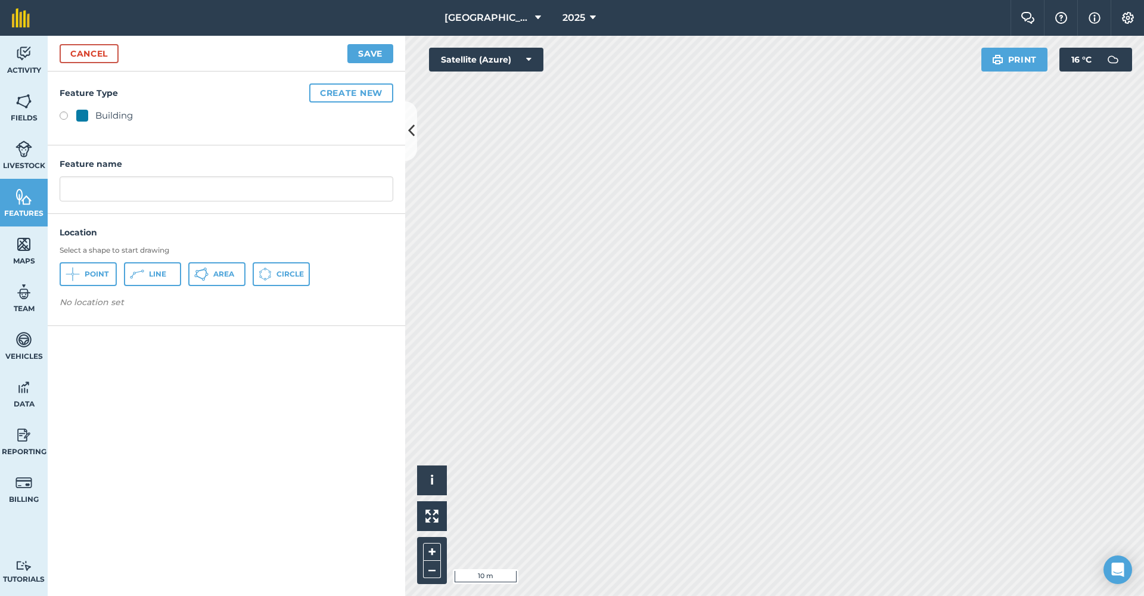
click at [63, 113] on label at bounding box center [68, 117] width 17 height 12
radio input "true"
click at [220, 278] on button "Area" at bounding box center [216, 274] width 57 height 24
drag, startPoint x: 129, startPoint y: 189, endPoint x: 51, endPoint y: 189, distance: 77.4
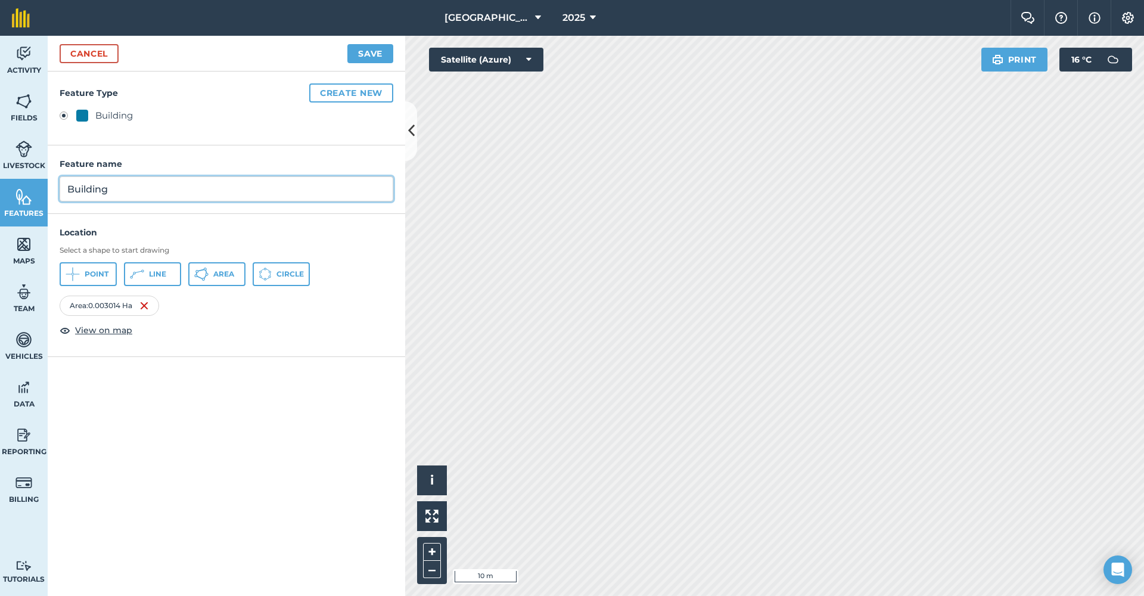
click at [49, 189] on div "Feature name Building" at bounding box center [226, 179] width 357 height 68
type input "Farm Office"
click at [364, 49] on button "Save" at bounding box center [370, 53] width 46 height 19
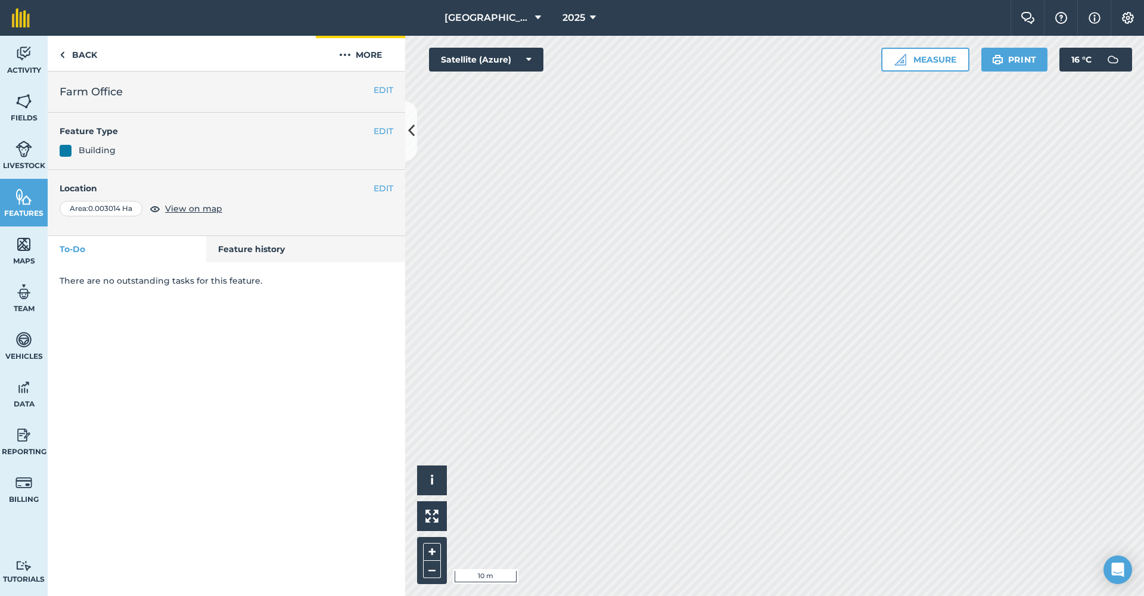
click at [376, 56] on button "More" at bounding box center [360, 53] width 89 height 35
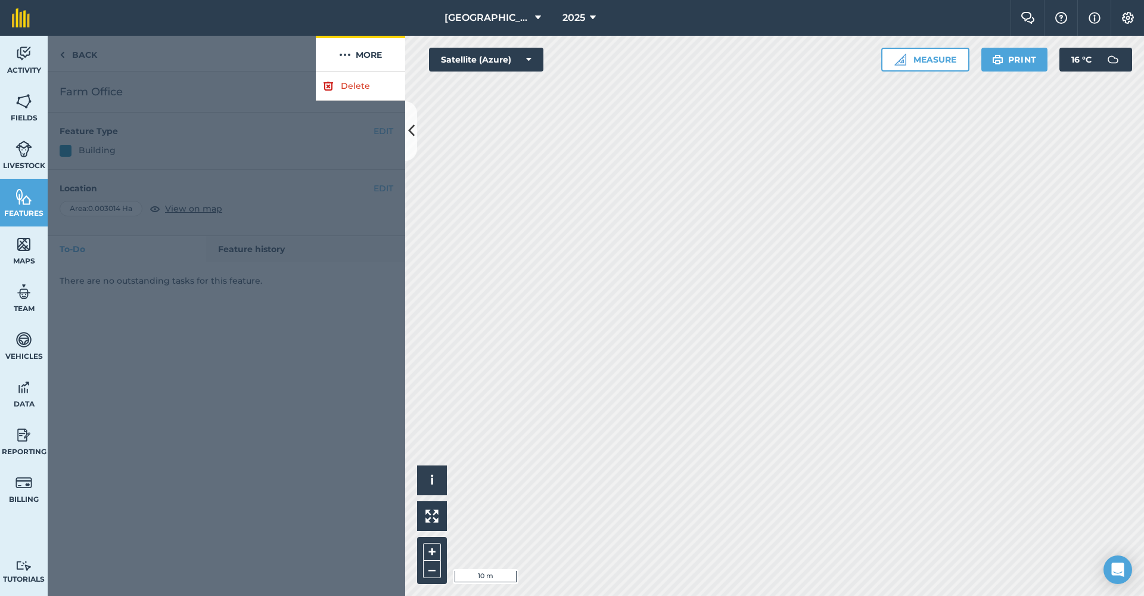
click at [376, 55] on button "More" at bounding box center [360, 53] width 89 height 35
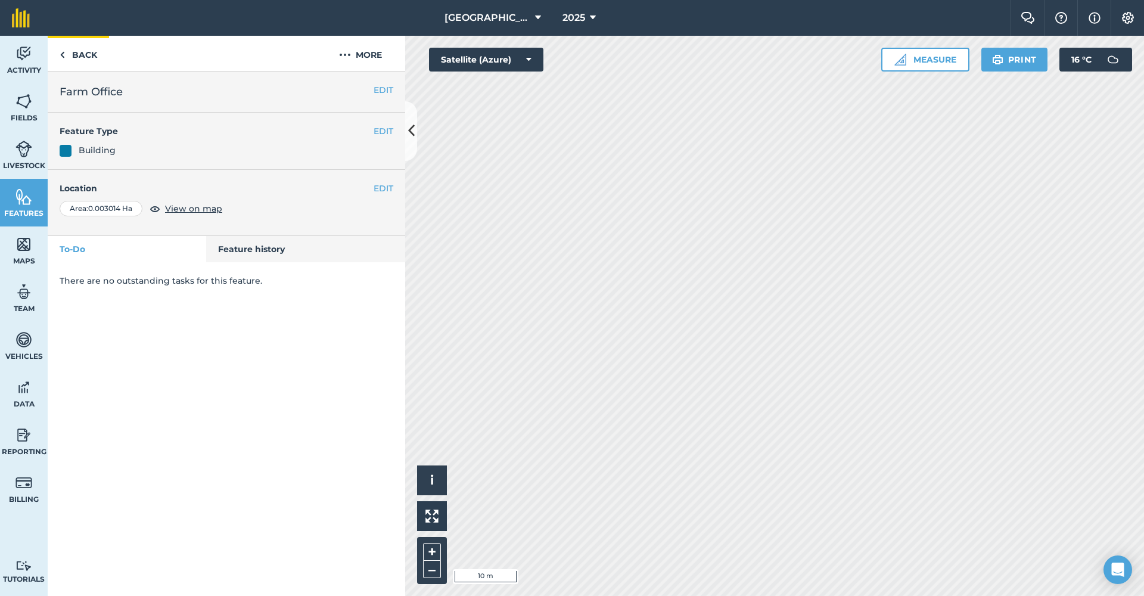
click at [74, 52] on link "Back" at bounding box center [78, 53] width 61 height 35
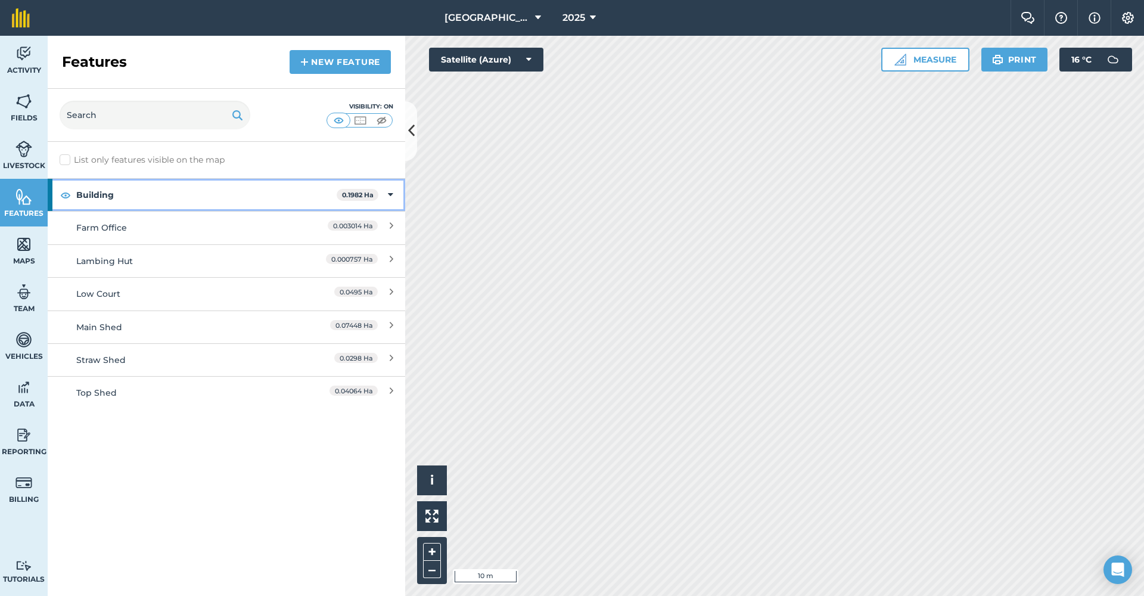
click at [390, 195] on icon at bounding box center [390, 194] width 5 height 13
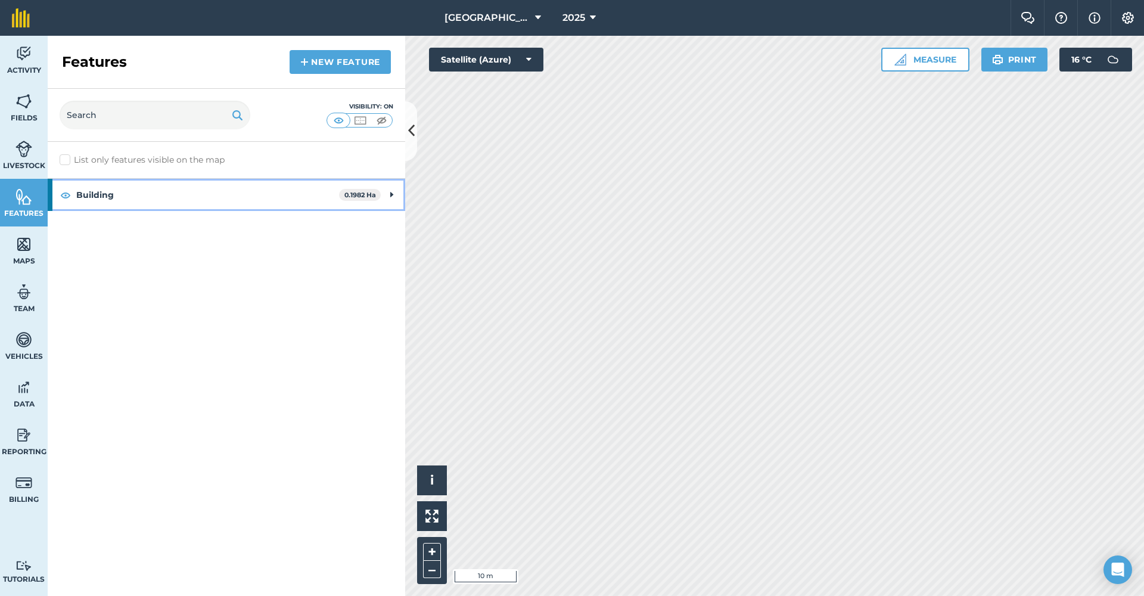
click at [390, 195] on icon at bounding box center [391, 194] width 3 height 13
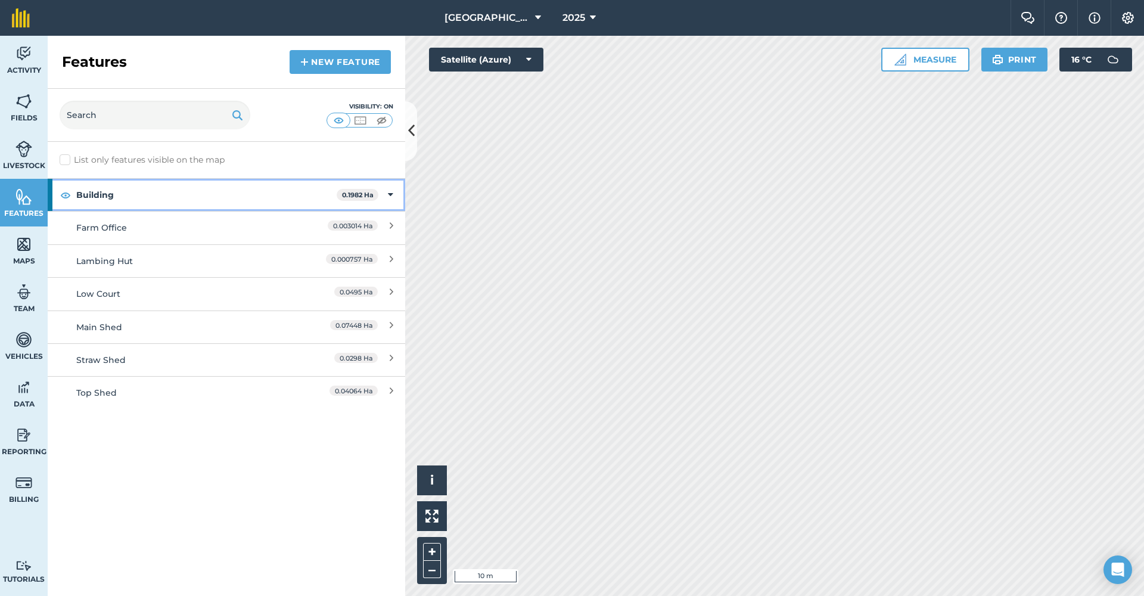
click at [62, 195] on img at bounding box center [65, 195] width 11 height 14
click at [360, 116] on img at bounding box center [360, 120] width 15 height 12
click at [384, 120] on img at bounding box center [381, 120] width 15 height 12
click at [347, 120] on button at bounding box center [338, 120] width 21 height 13
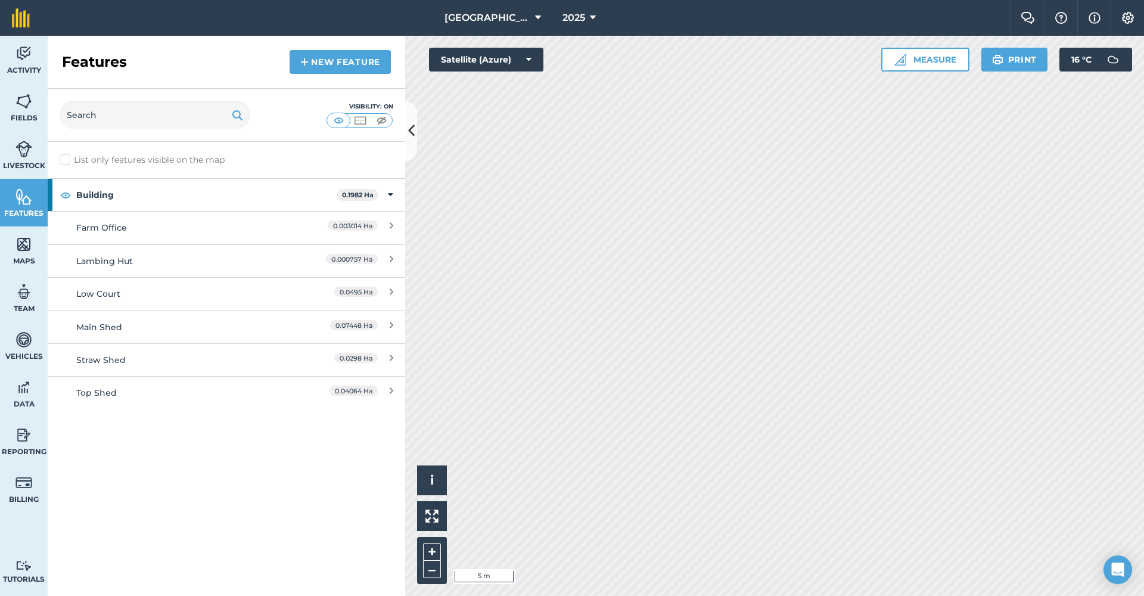
click at [347, 69] on link "New feature" at bounding box center [339, 62] width 101 height 24
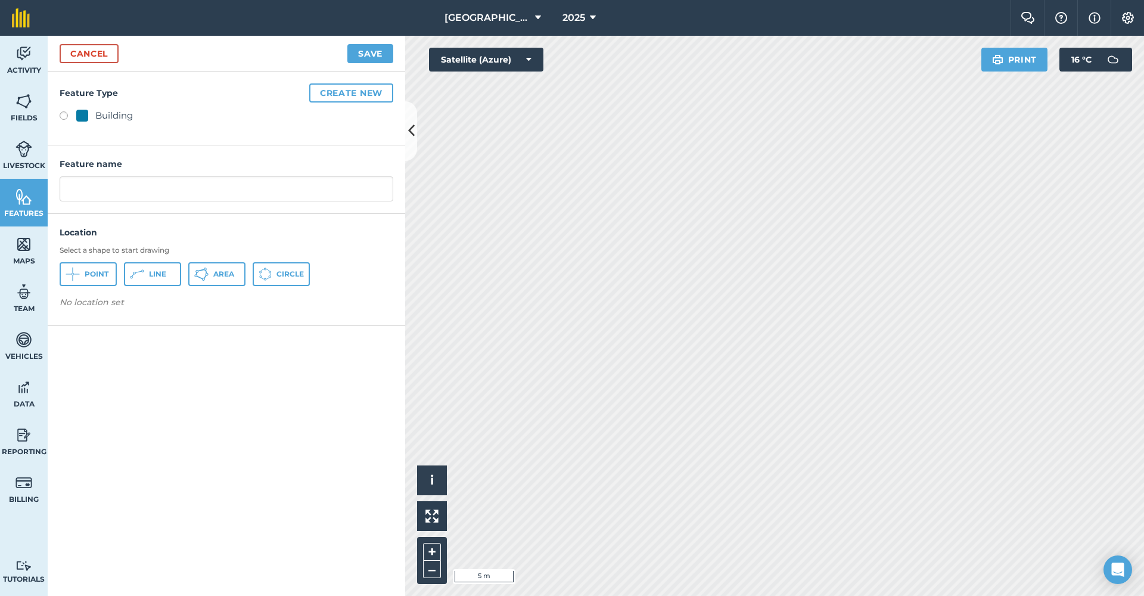
click at [221, 272] on span "Area" at bounding box center [223, 274] width 21 height 10
click at [167, 188] on input "text" at bounding box center [227, 188] width 334 height 25
type input "Welfare Room"
click at [366, 54] on button "Save" at bounding box center [370, 53] width 46 height 19
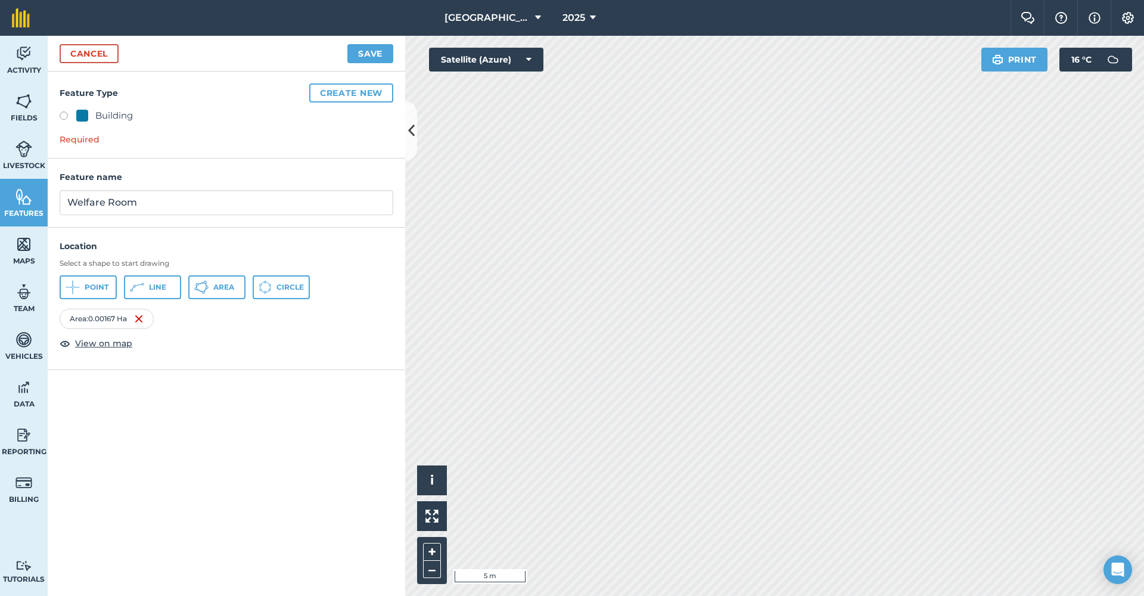
click at [65, 116] on label at bounding box center [68, 117] width 17 height 12
radio input "true"
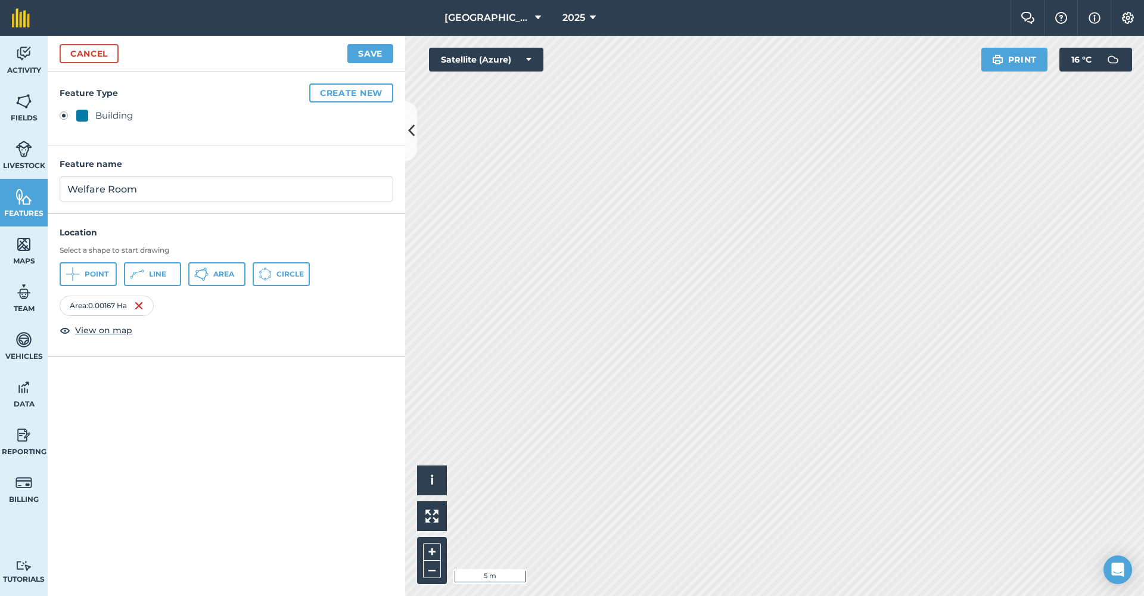
click at [375, 51] on button "Save" at bounding box center [370, 53] width 46 height 19
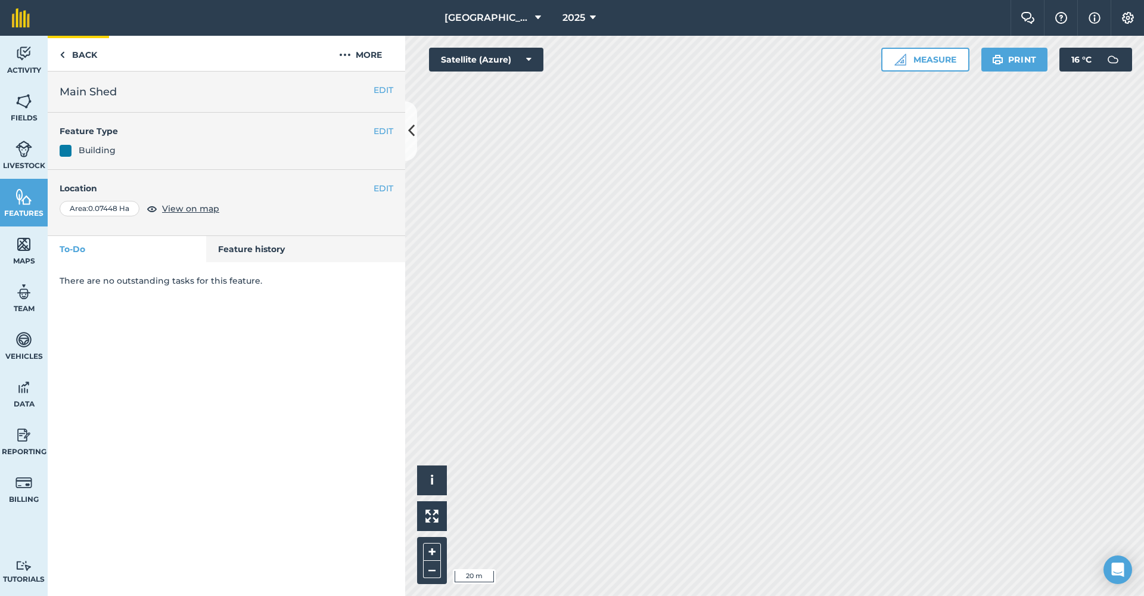
click at [86, 48] on link "Back" at bounding box center [78, 53] width 61 height 35
click at [82, 54] on link "Back" at bounding box center [78, 53] width 61 height 35
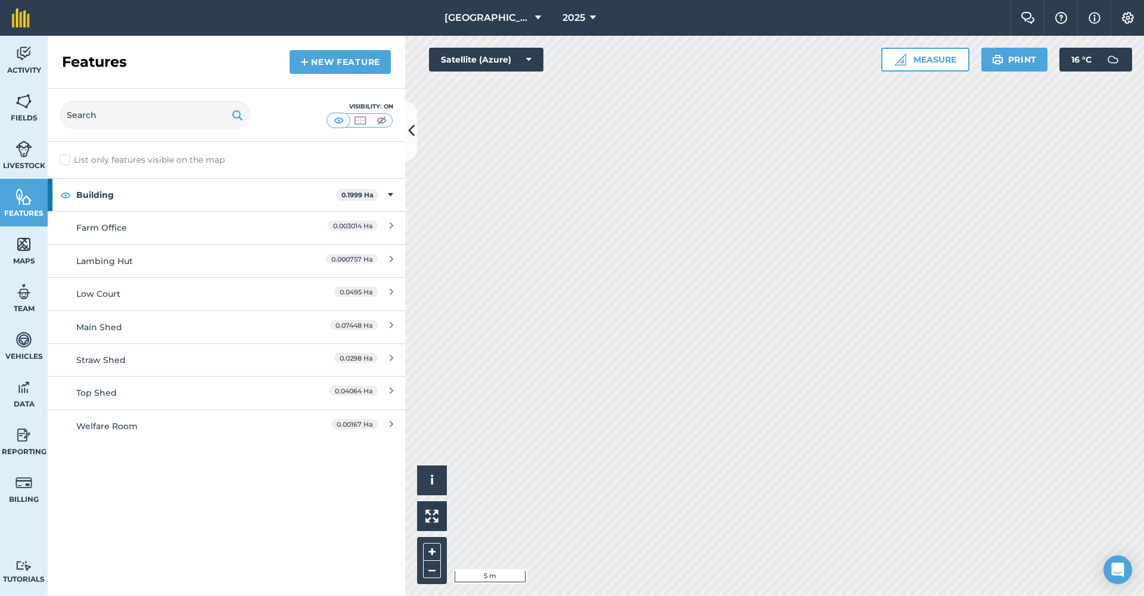
click at [311, 58] on link "New feature" at bounding box center [339, 62] width 101 height 24
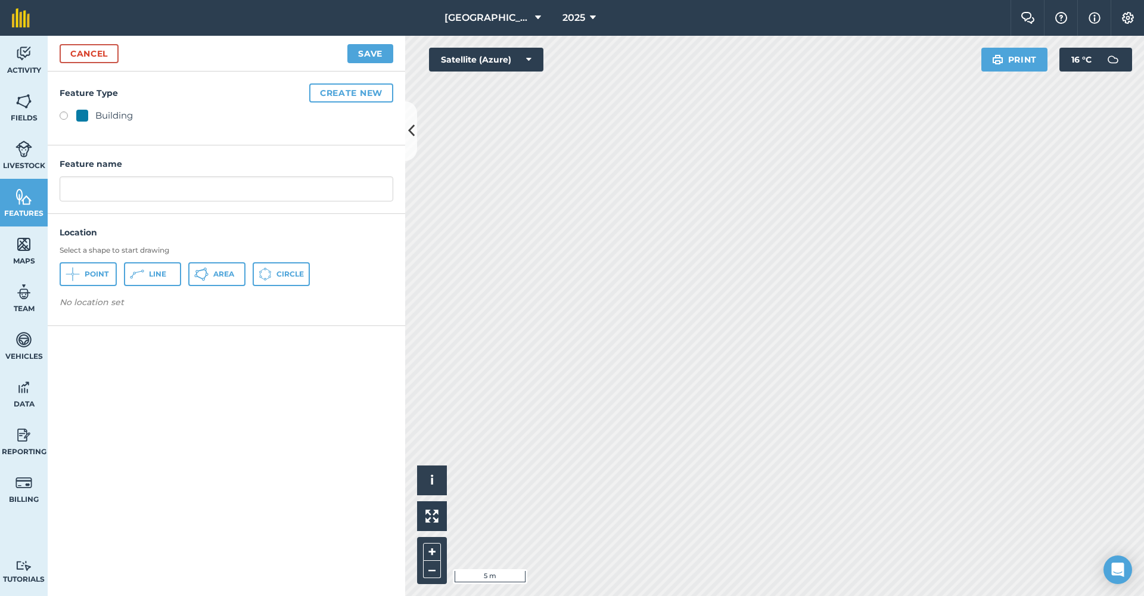
click at [326, 94] on button "Create new" at bounding box center [351, 92] width 84 height 19
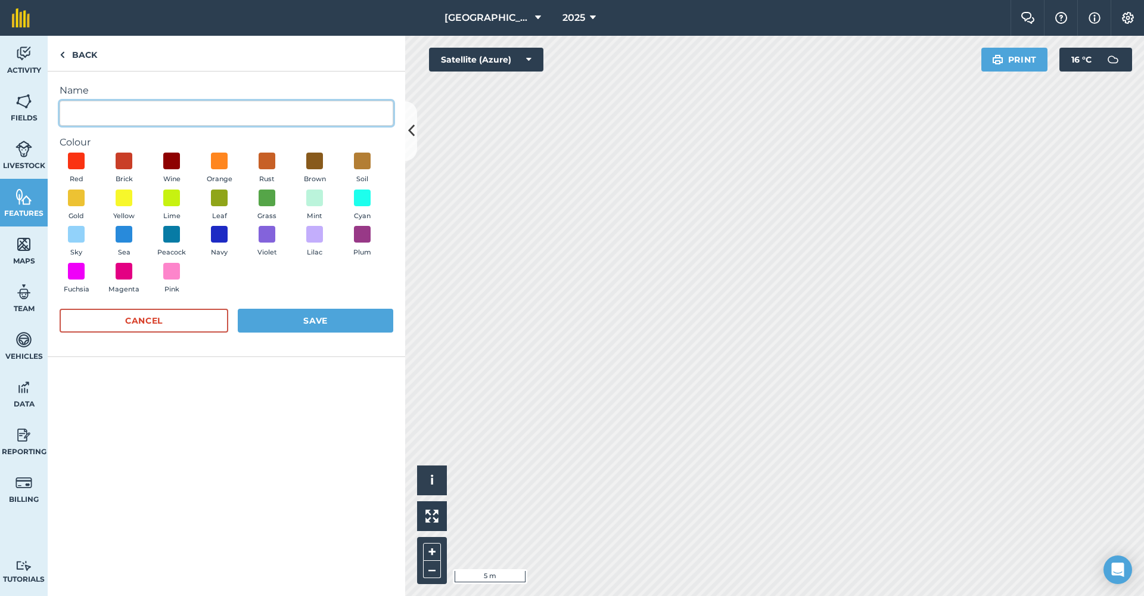
click at [216, 116] on input "Name" at bounding box center [227, 113] width 334 height 25
type input "First Aid Kit"
click at [79, 157] on span at bounding box center [76, 161] width 18 height 18
click at [294, 315] on button "Save" at bounding box center [315, 321] width 155 height 24
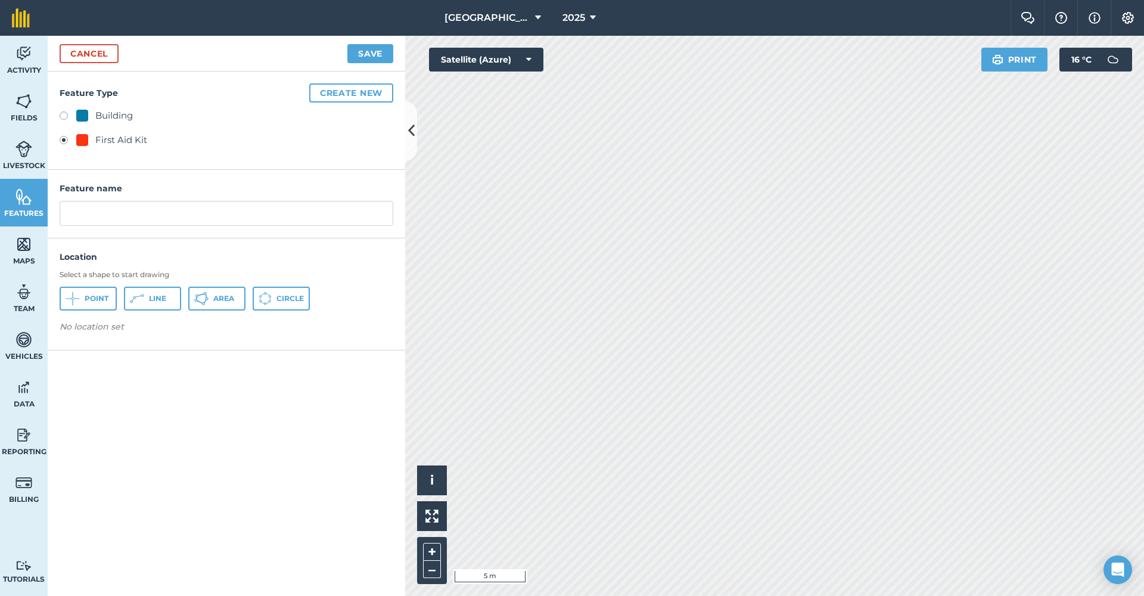
click at [97, 303] on button "Point" at bounding box center [88, 298] width 57 height 24
click at [132, 214] on input "text" at bounding box center [227, 213] width 334 height 25
type input "Firs Aid Kit"
click at [359, 54] on button "Save" at bounding box center [370, 53] width 46 height 19
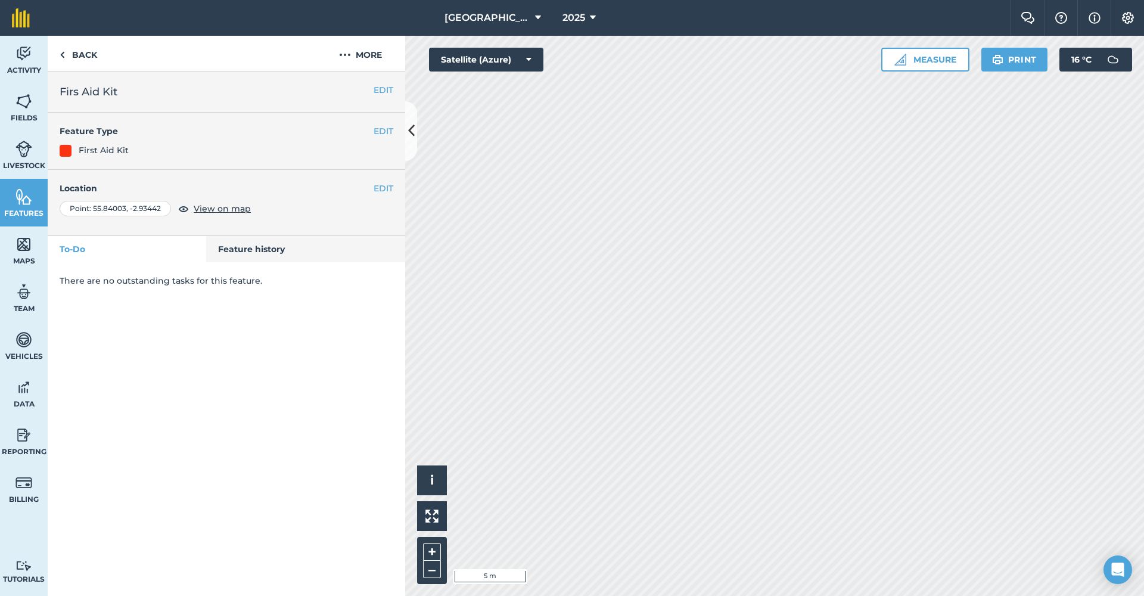
click at [382, 132] on button "EDIT" at bounding box center [383, 130] width 20 height 13
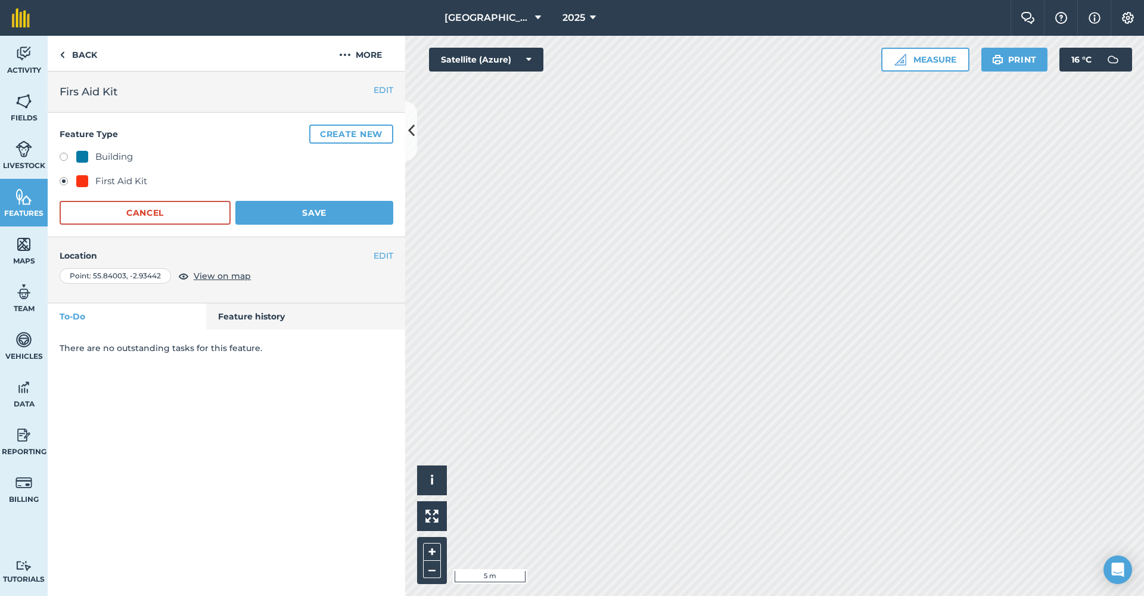
click at [382, 87] on button "EDIT" at bounding box center [383, 89] width 20 height 13
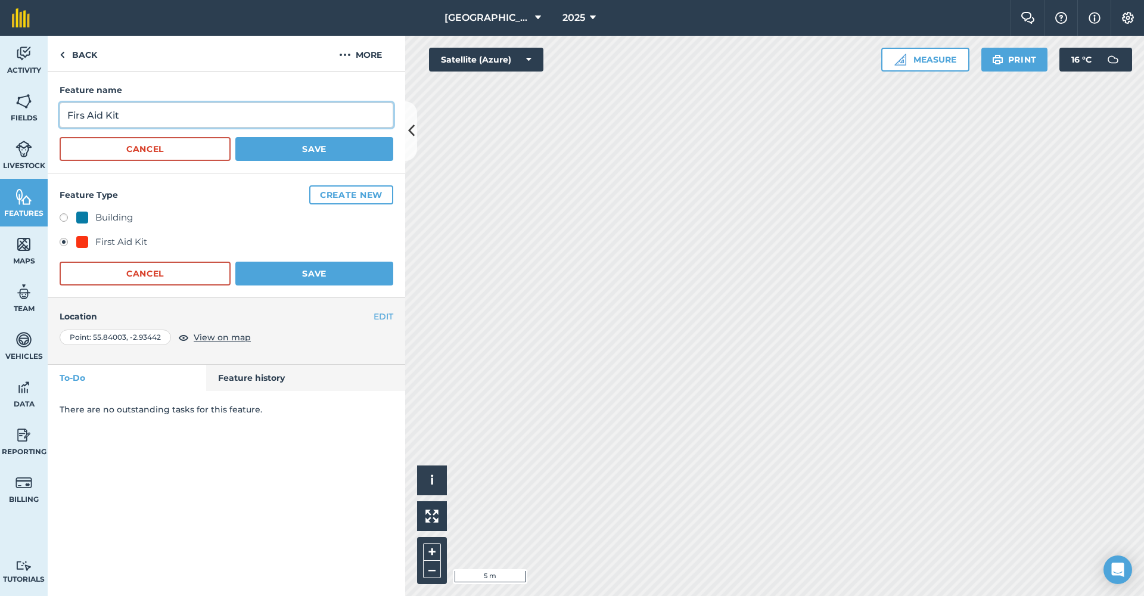
click at [84, 117] on input "Firs Aid Kit" at bounding box center [227, 114] width 334 height 25
type input "First Aid Kit"
click at [288, 152] on button "Save" at bounding box center [314, 149] width 158 height 24
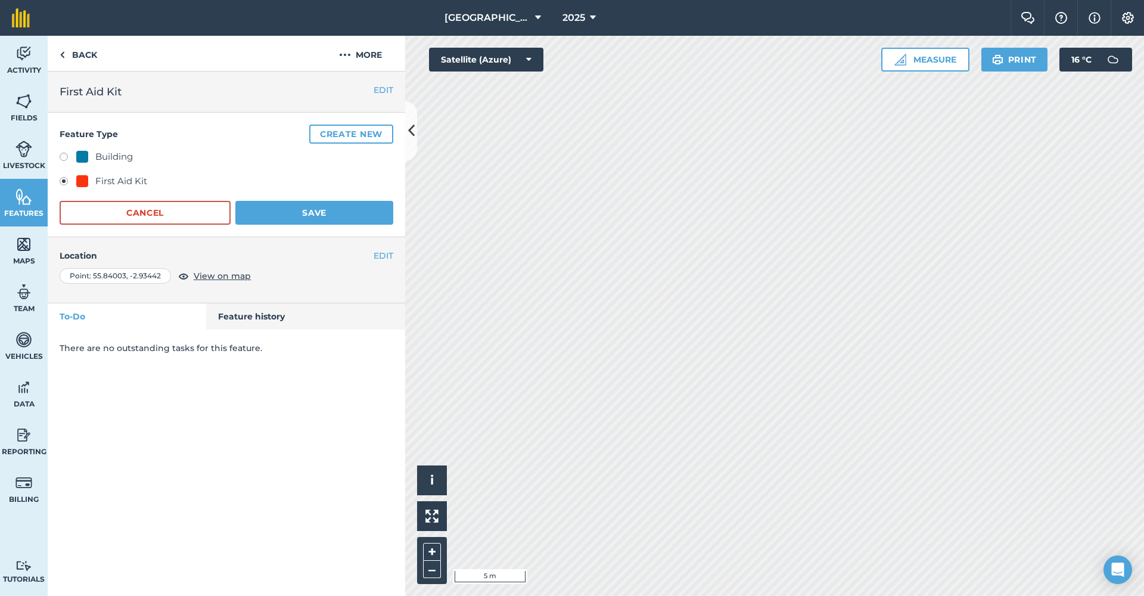
click at [301, 217] on button "Save" at bounding box center [314, 213] width 158 height 24
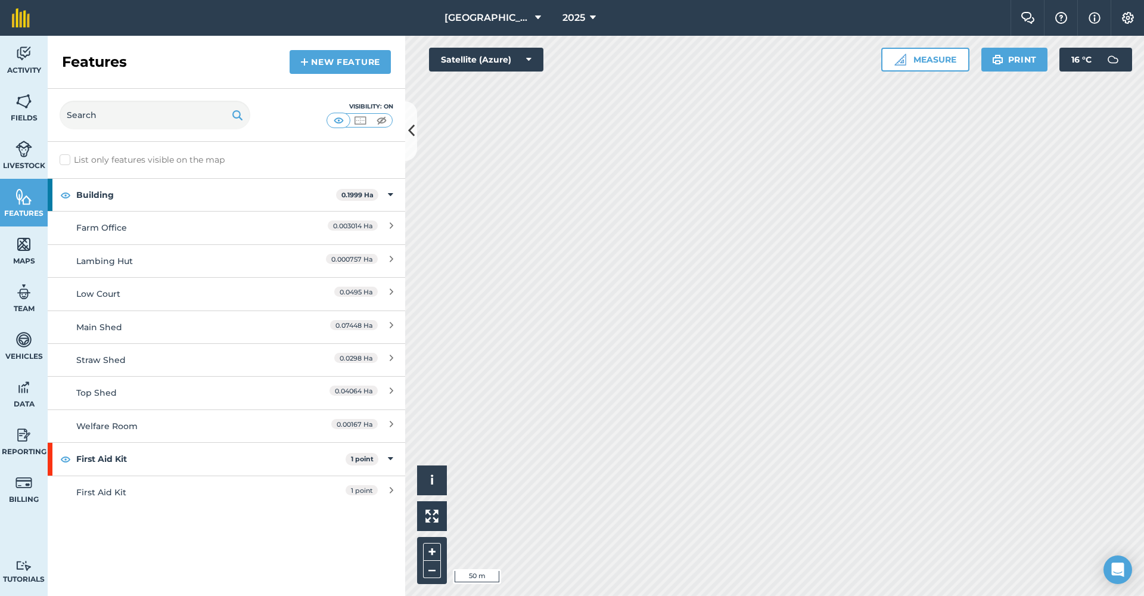
click at [935, 68] on button "Measure" at bounding box center [925, 60] width 88 height 24
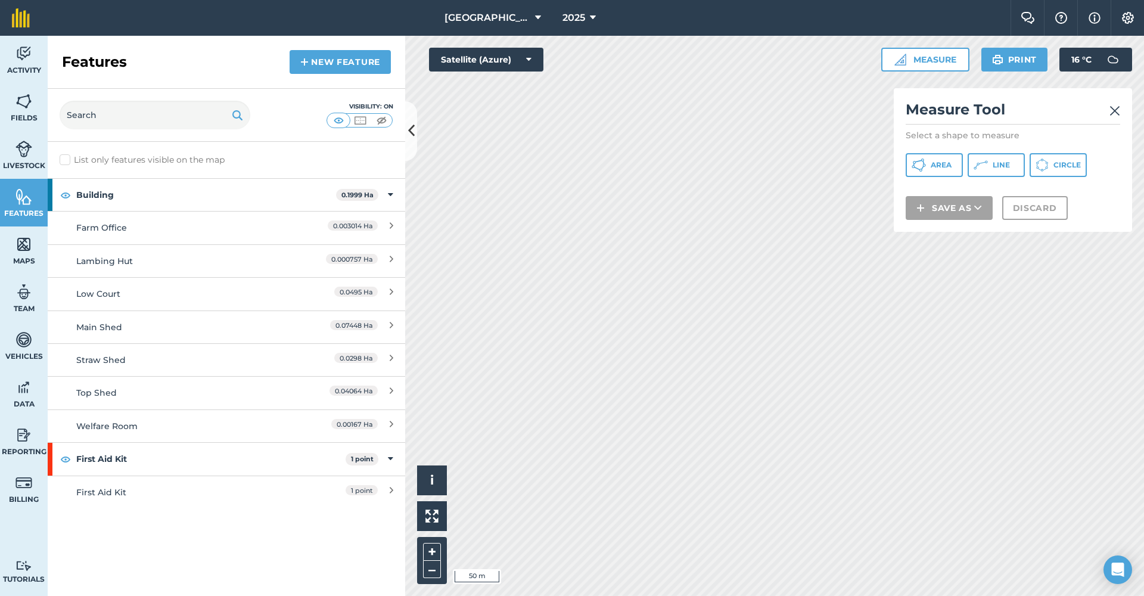
click at [920, 202] on div "Click to place a point i © 2025 TomTom, Microsoft 50 m + – Satellite (Azure) Me…" at bounding box center [774, 316] width 739 height 560
click at [995, 160] on span "Line" at bounding box center [1000, 165] width 17 height 10
